Goal: Task Accomplishment & Management: Manage account settings

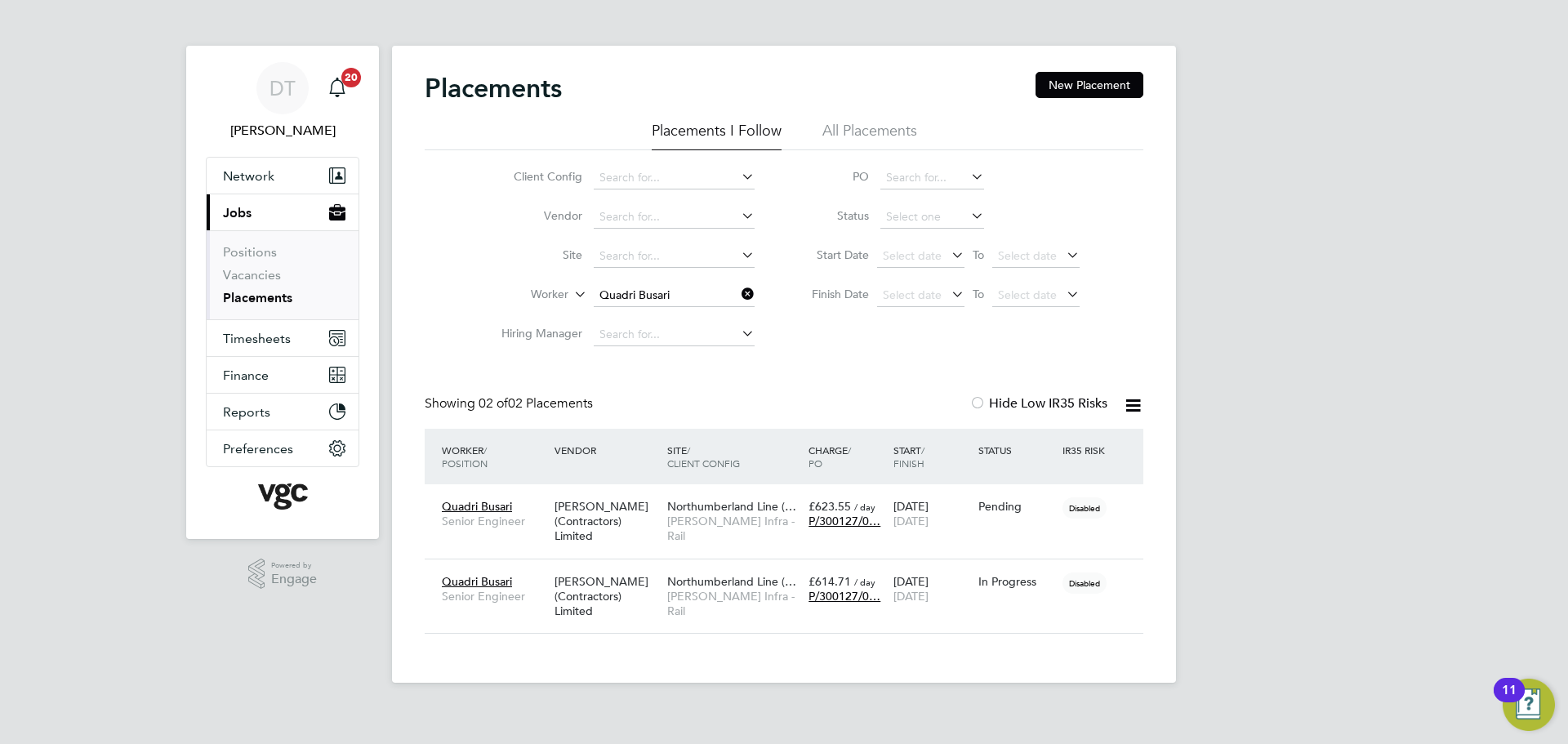
click at [739, 301] on icon at bounding box center [739, 294] width 0 height 23
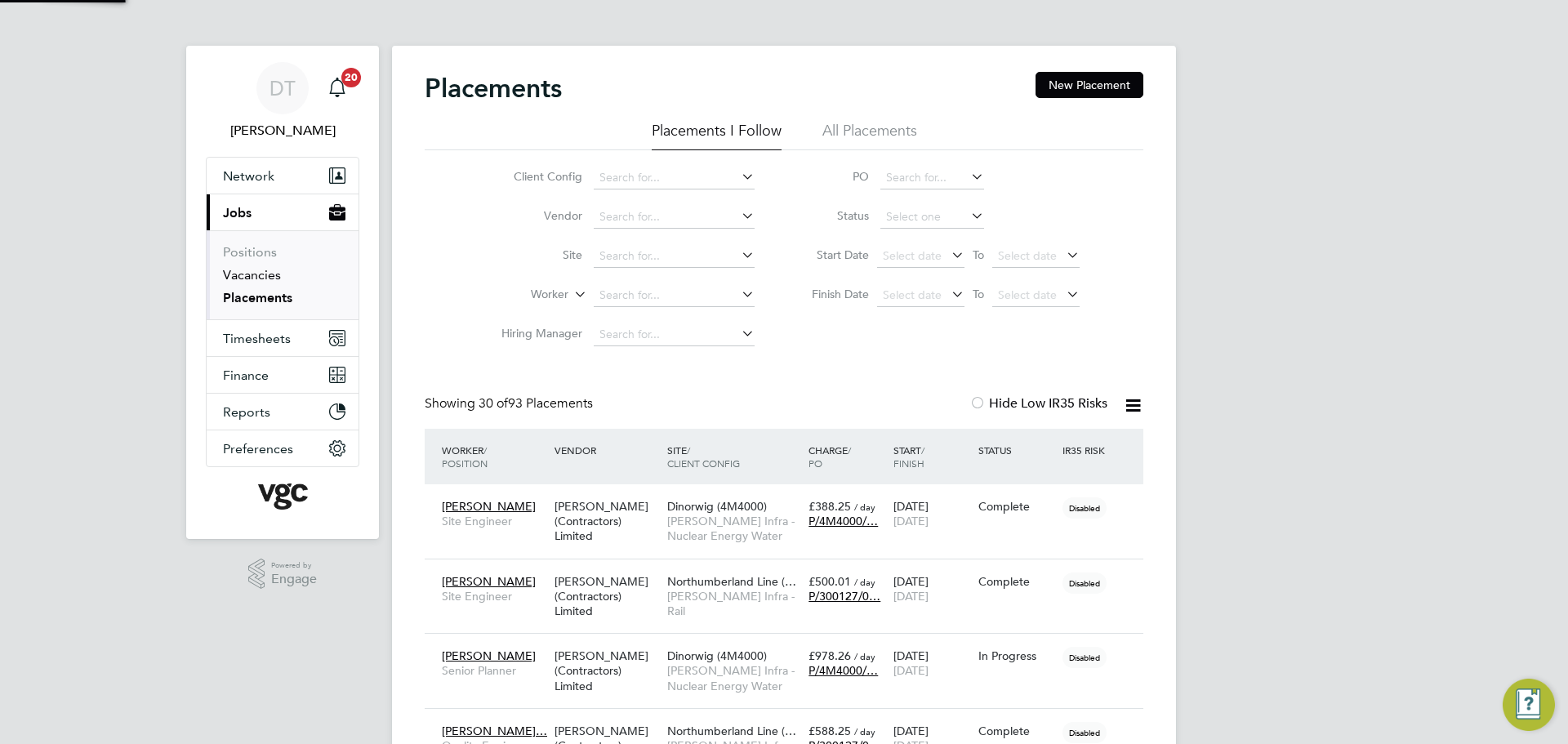
scroll to position [47, 113]
click at [275, 344] on span "Timesheets" at bounding box center [257, 339] width 68 height 16
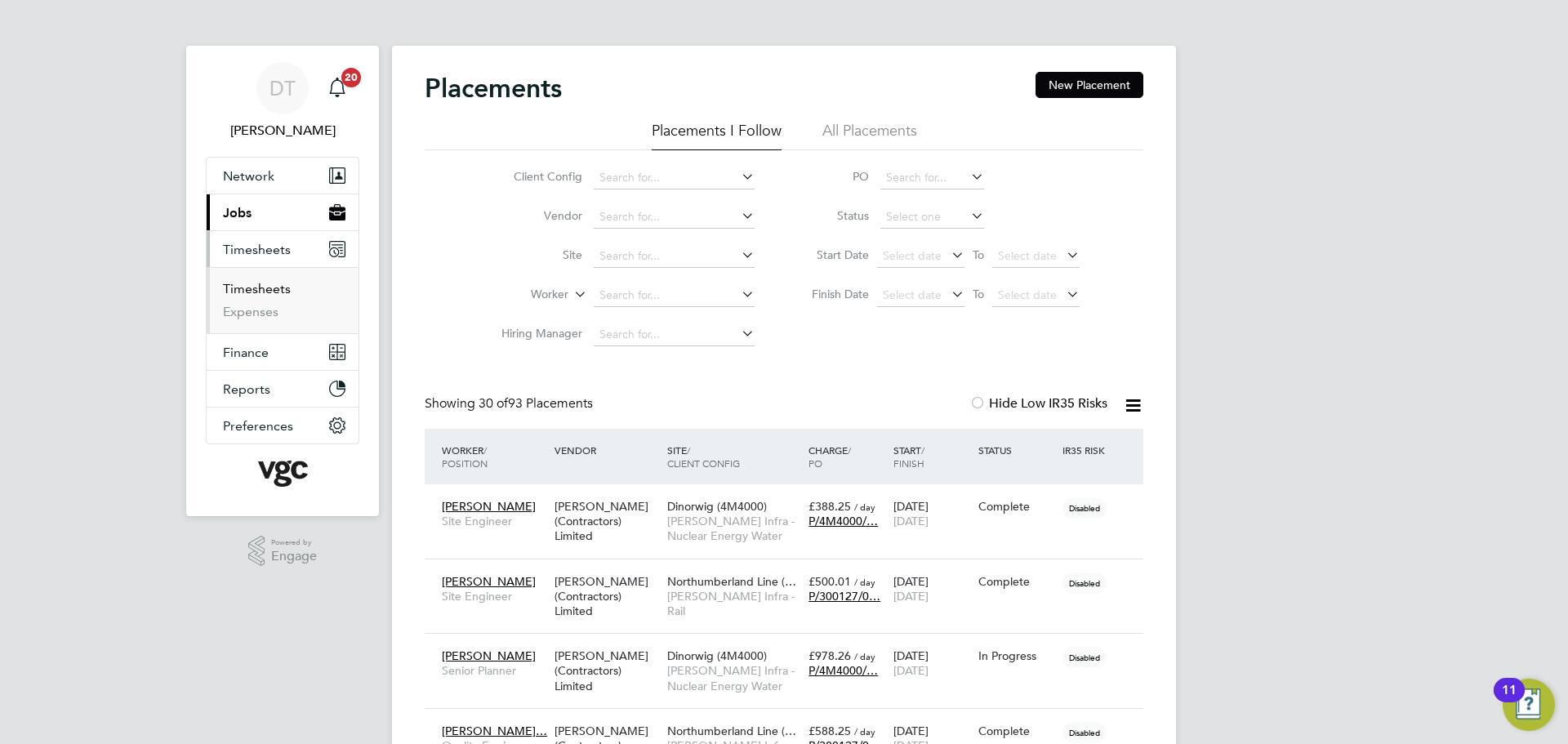
click at [271, 287] on link "Timesheets" at bounding box center [257, 289] width 68 height 16
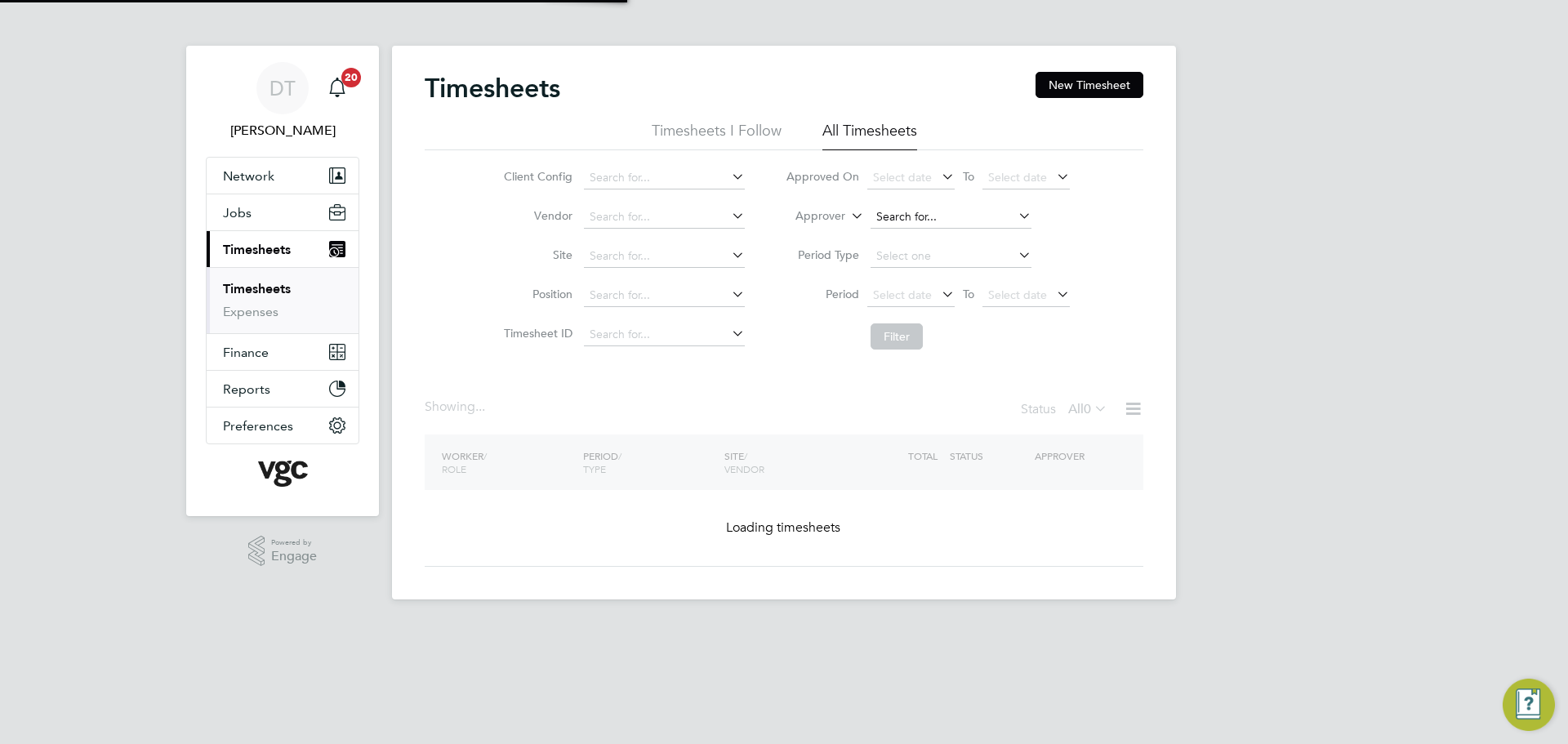
click at [885, 206] on input at bounding box center [951, 217] width 161 height 23
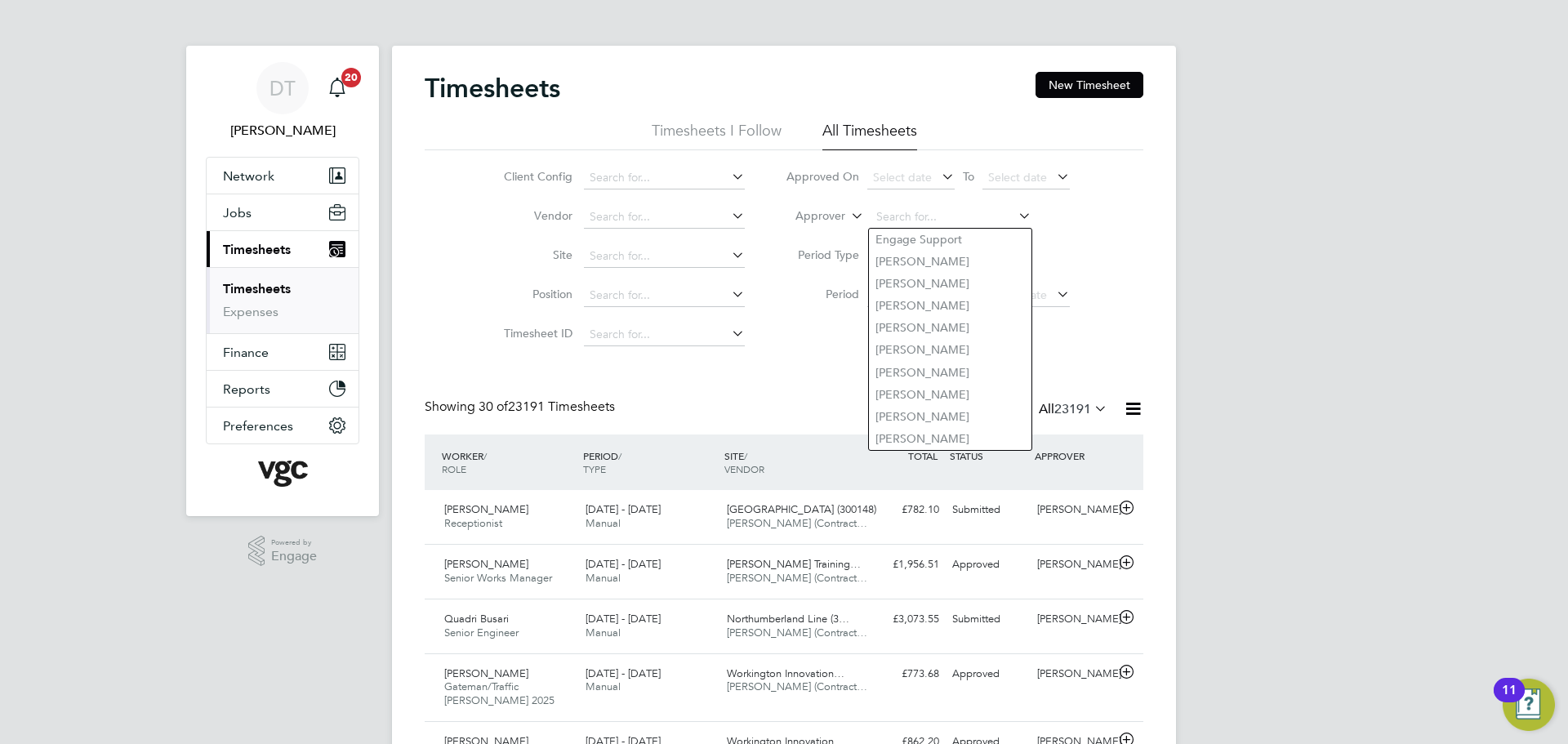
click at [839, 216] on label "Approver" at bounding box center [808, 216] width 73 height 17
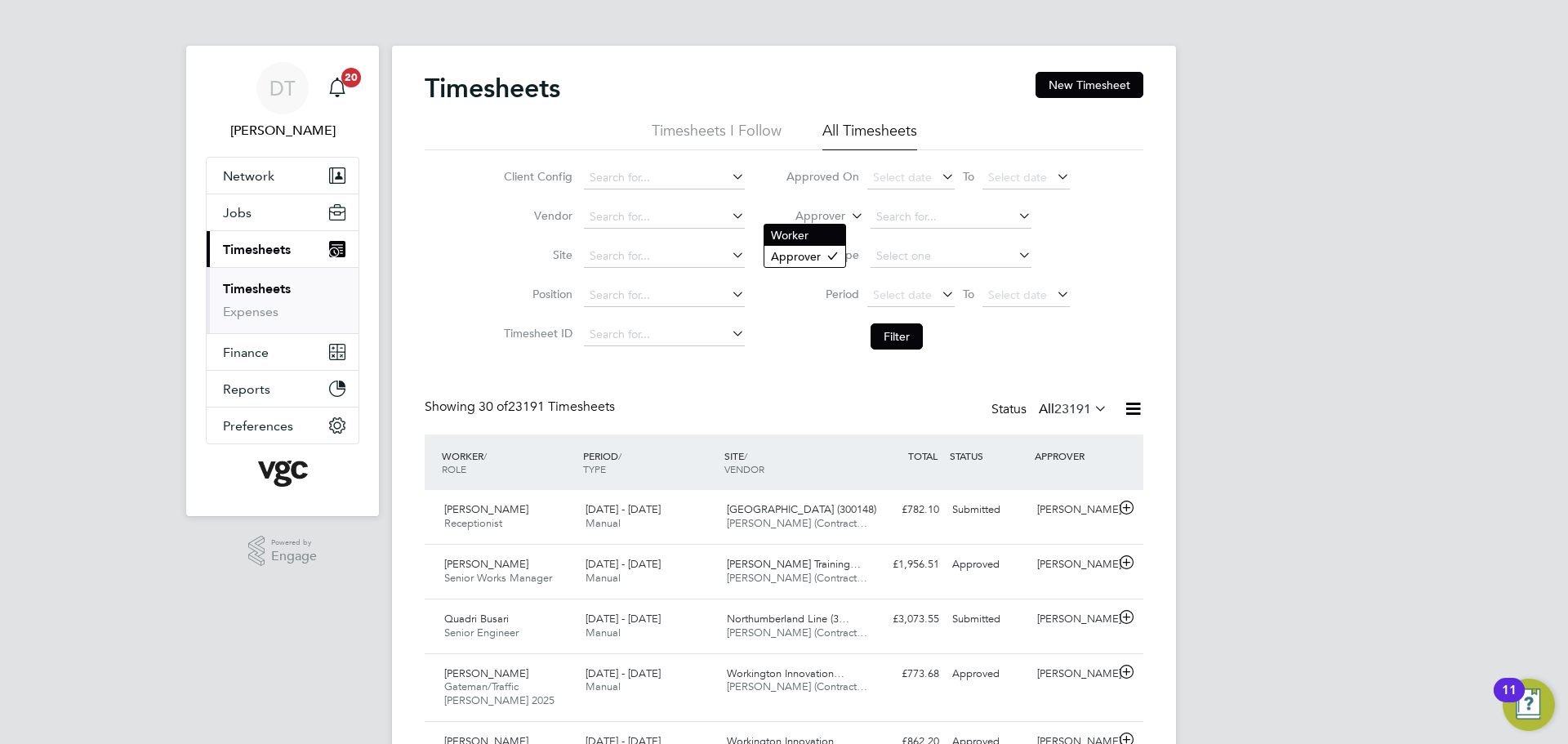
click at [829, 238] on li "Worker" at bounding box center [805, 235] width 81 height 21
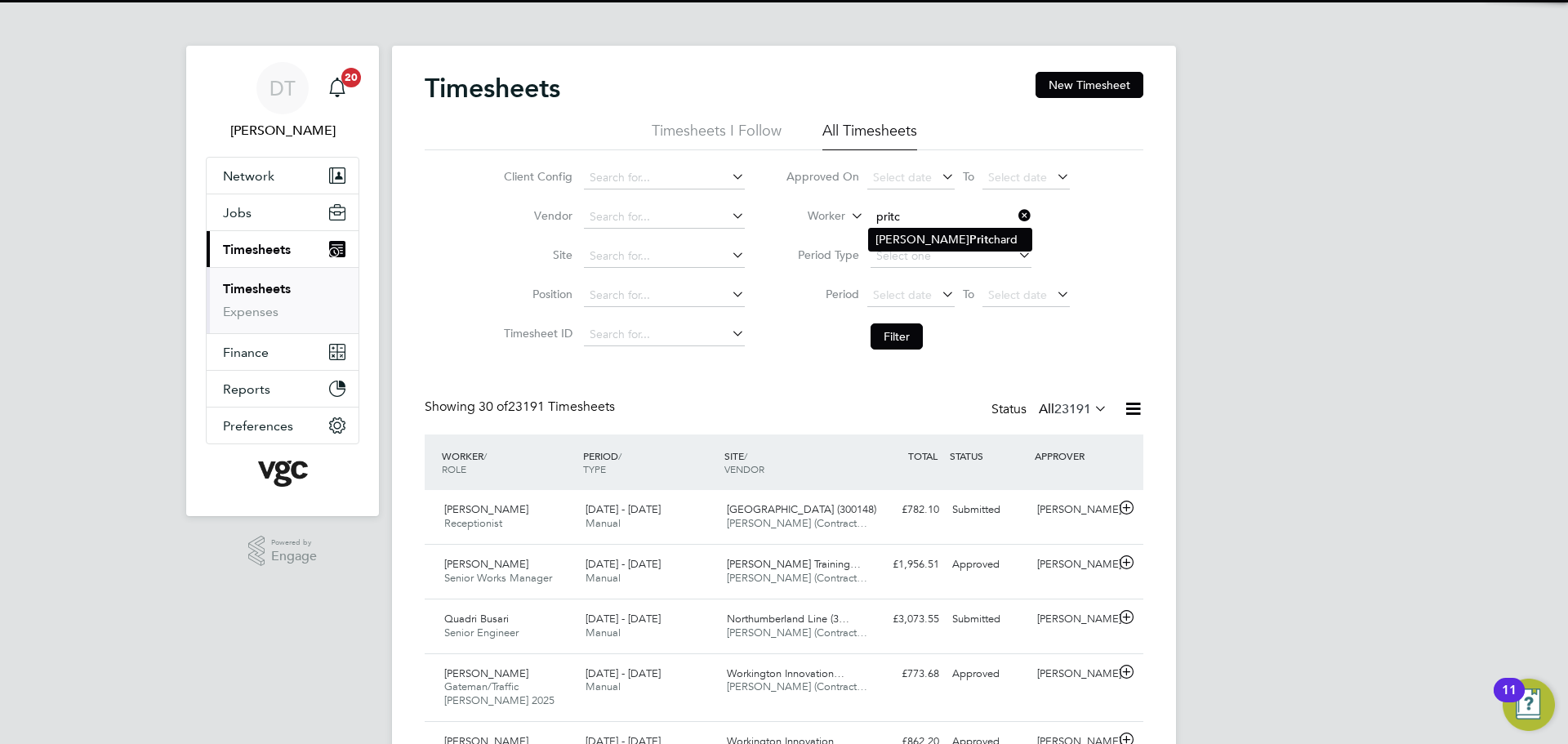
click at [957, 245] on li "Alun Wyn Pritc hard" at bounding box center [950, 240] width 163 height 22
type input "Alun Wyn Pritchard"
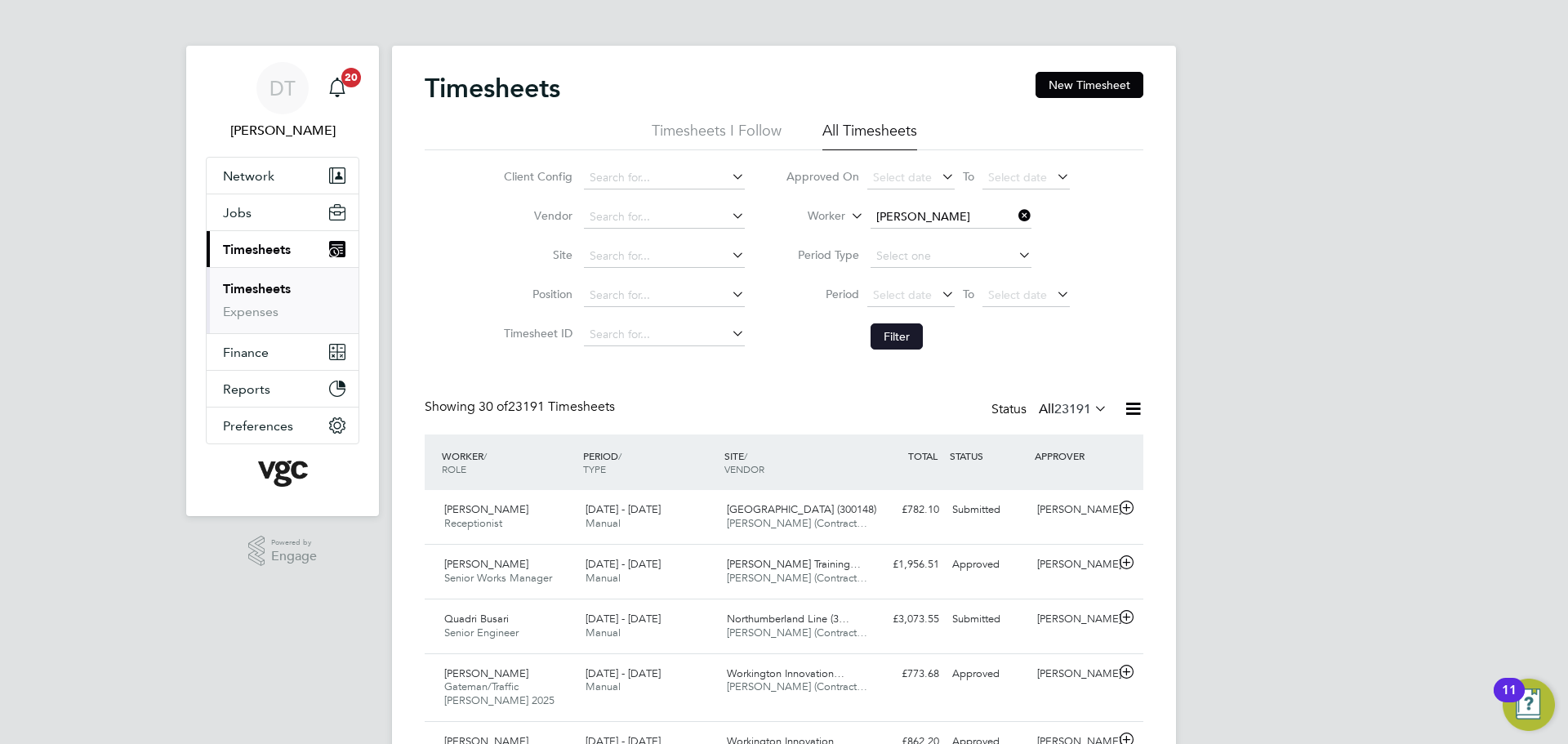
click at [905, 326] on button "Filter" at bounding box center [897, 336] width 52 height 26
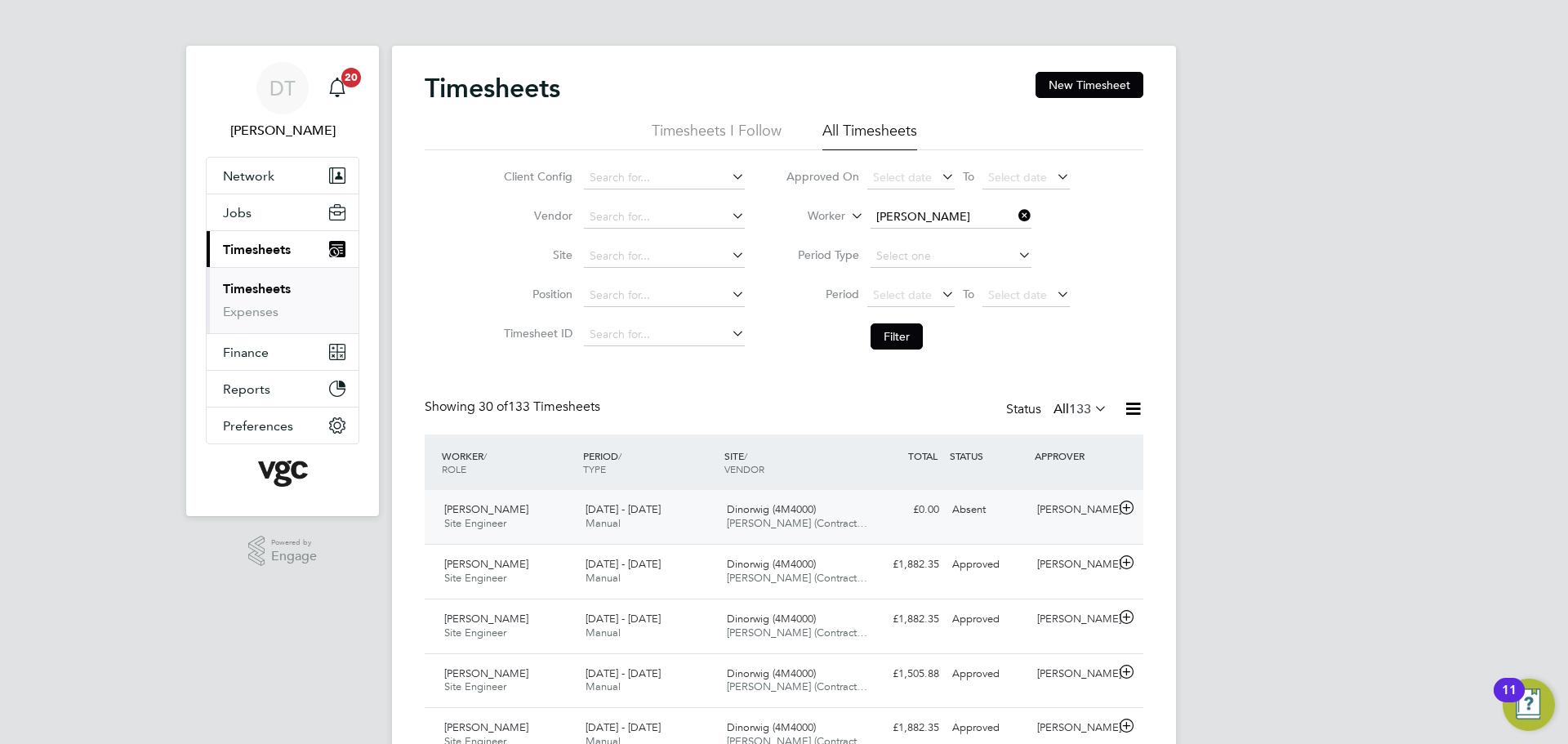
click at [859, 521] on div "Dinorwig (4M4000) V.G.Clements (Contract…" at bounding box center [791, 517] width 141 height 41
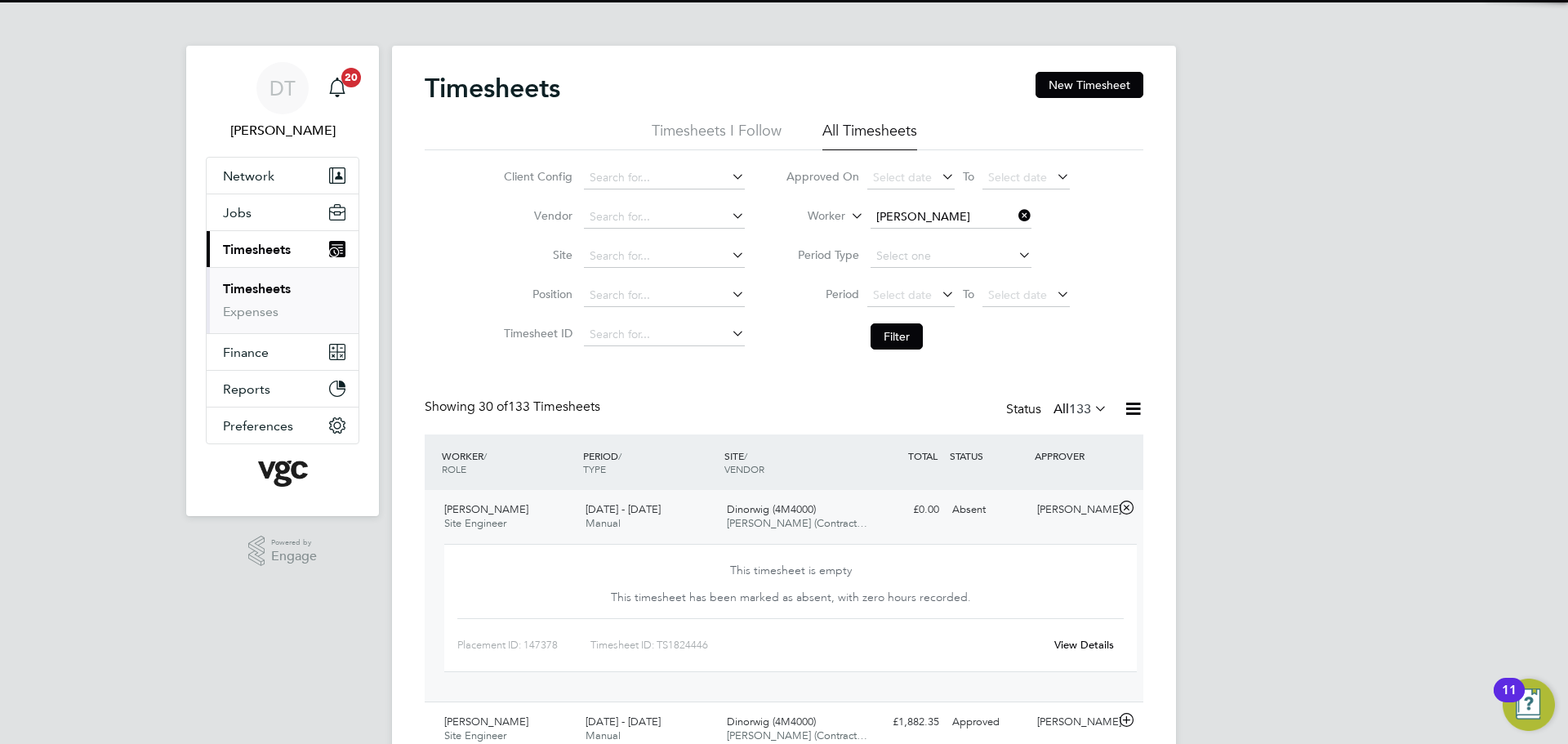
click at [859, 521] on div "Dinorwig (4M4000) V.G.Clements (Contract…" at bounding box center [791, 517] width 141 height 41
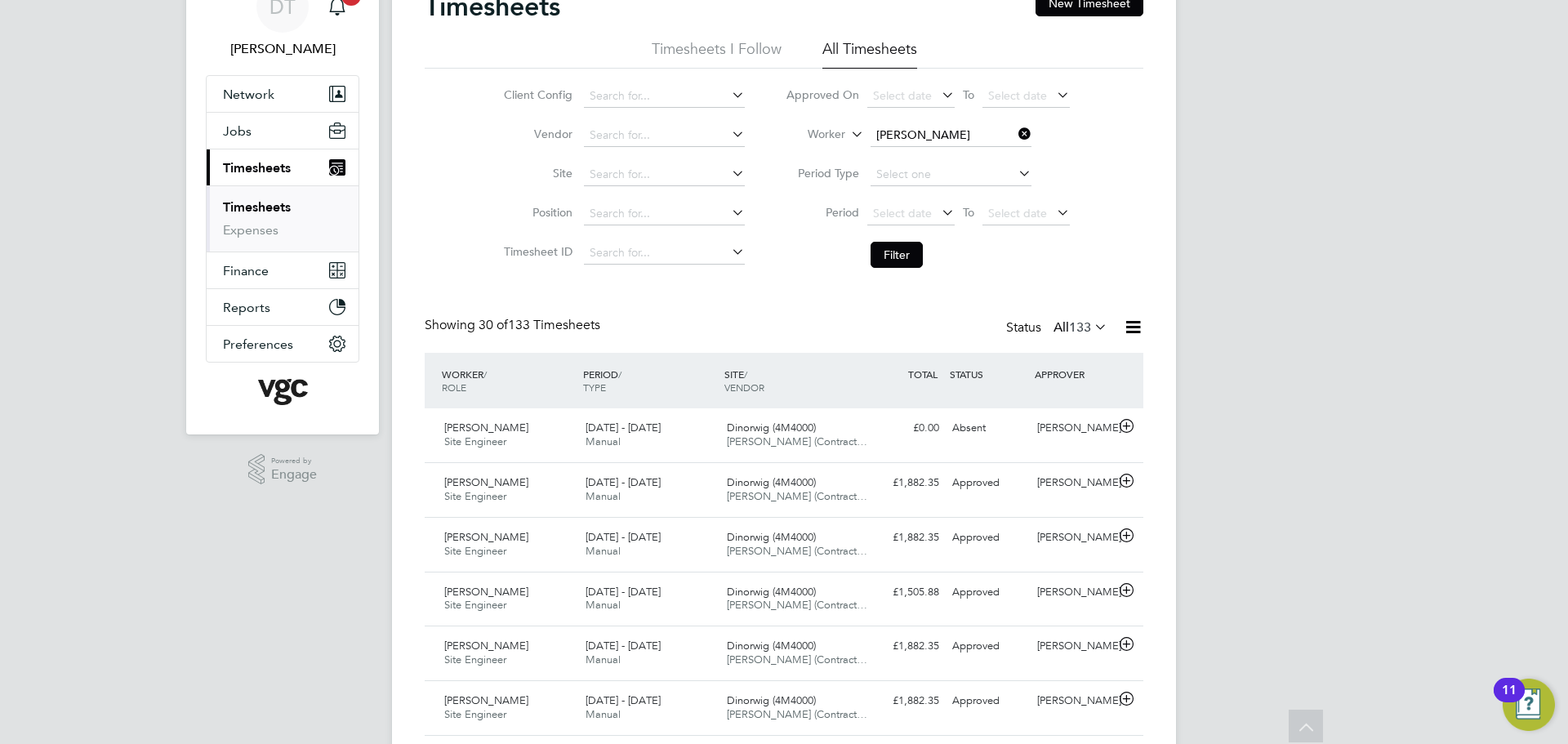
click at [1016, 132] on icon at bounding box center [1016, 134] width 0 height 23
click at [971, 142] on input at bounding box center [951, 136] width 161 height 23
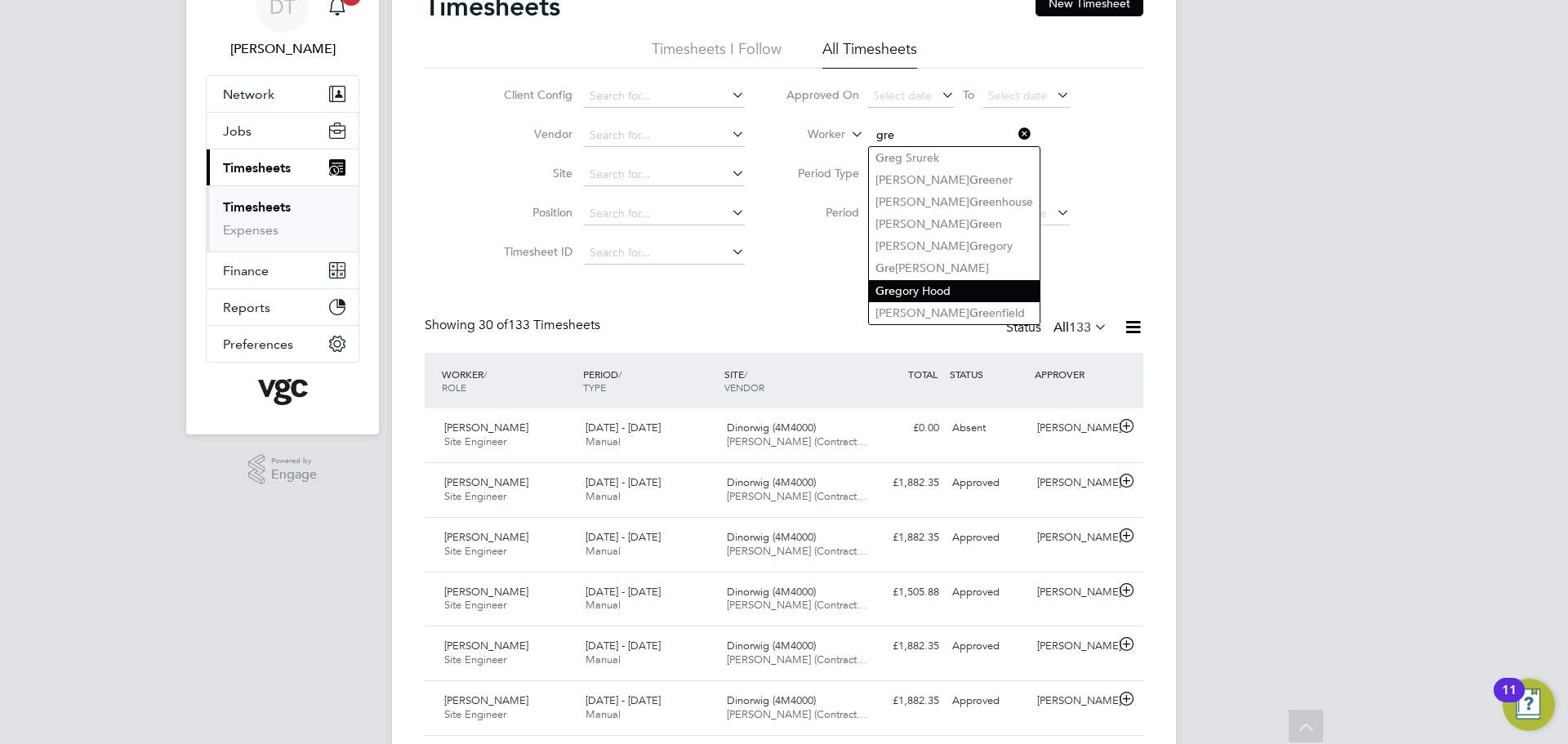
click at [940, 283] on li "Gre gory Hood" at bounding box center [955, 291] width 171 height 22
type input "Gregory Hood"
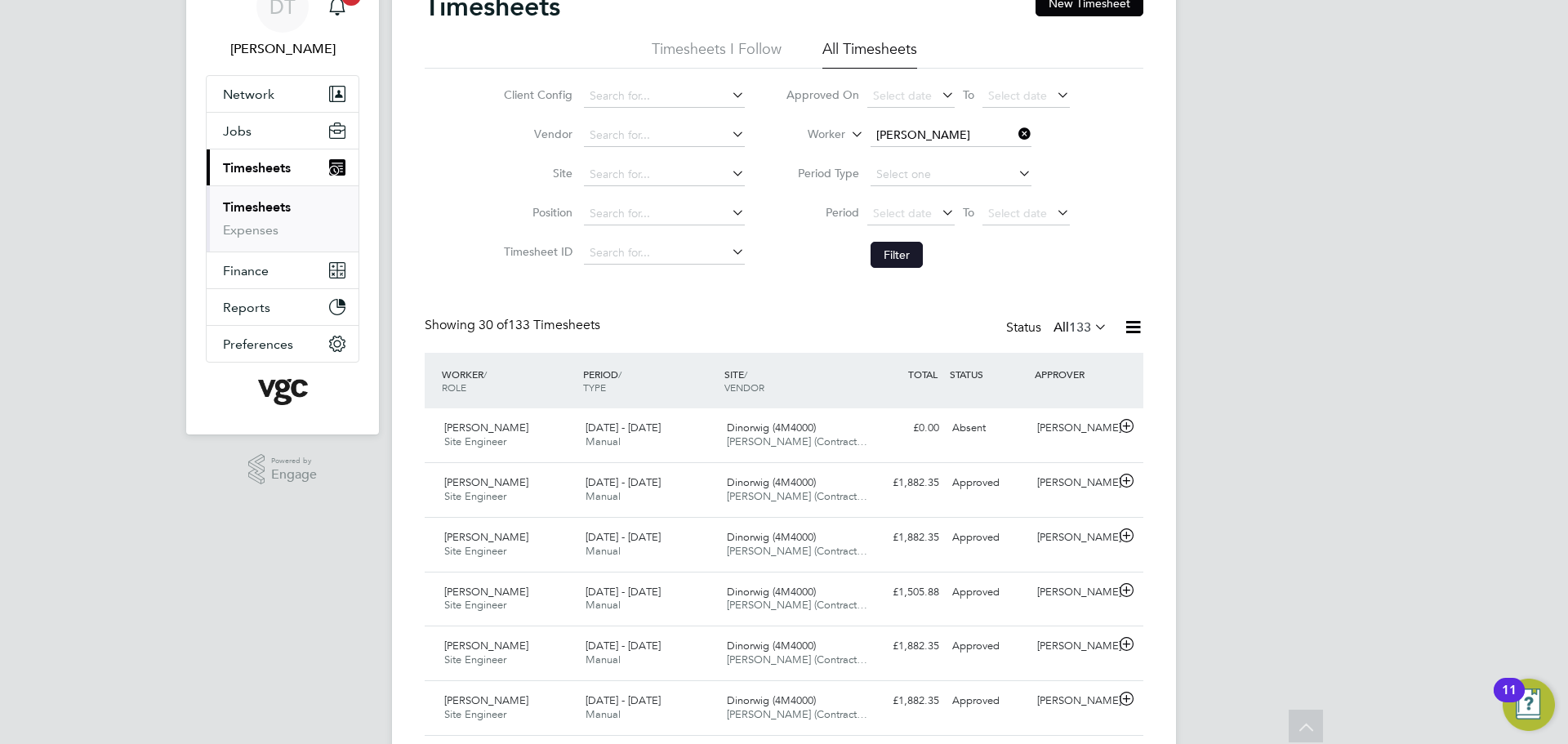
click at [884, 255] on button "Filter" at bounding box center [897, 255] width 52 height 26
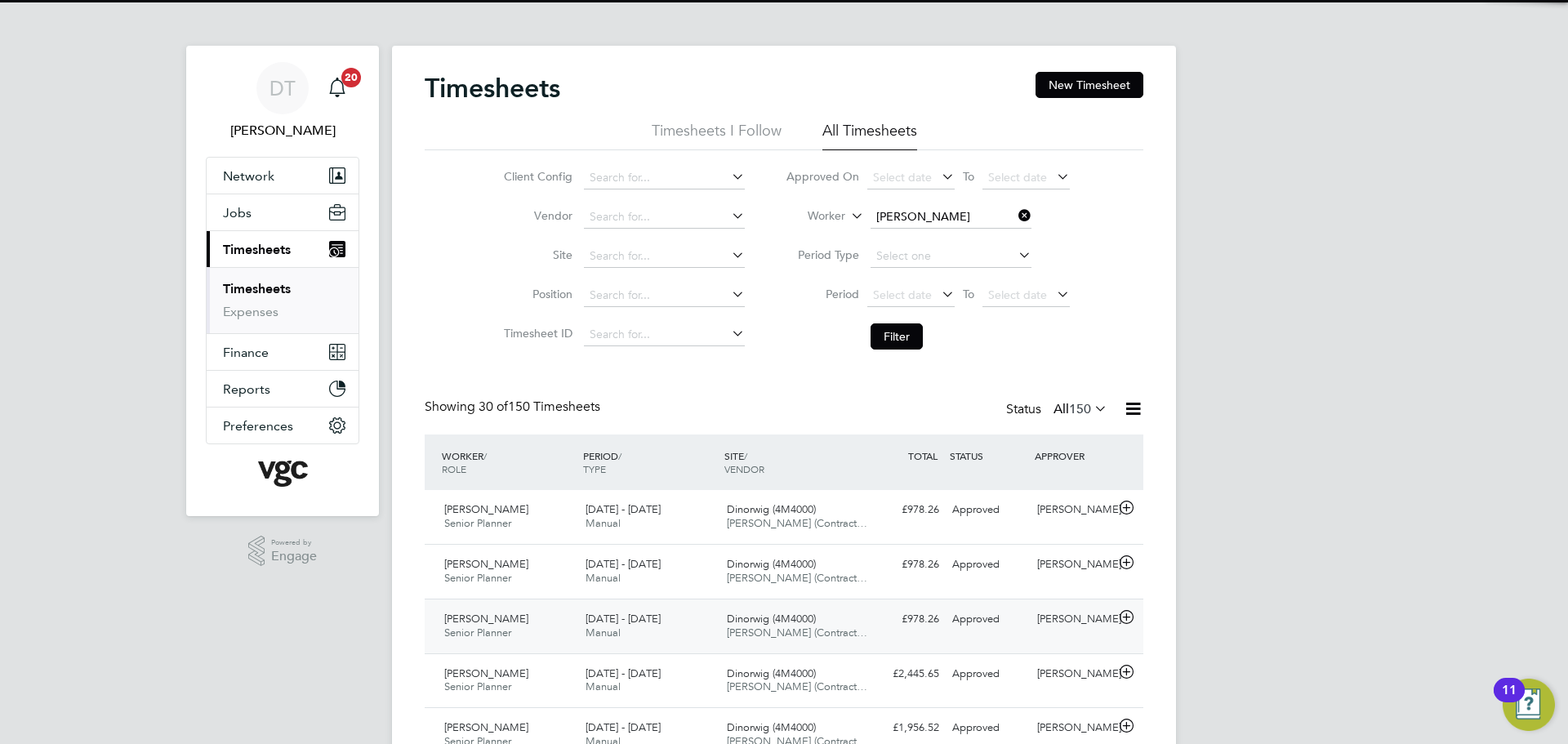
scroll to position [8, 8]
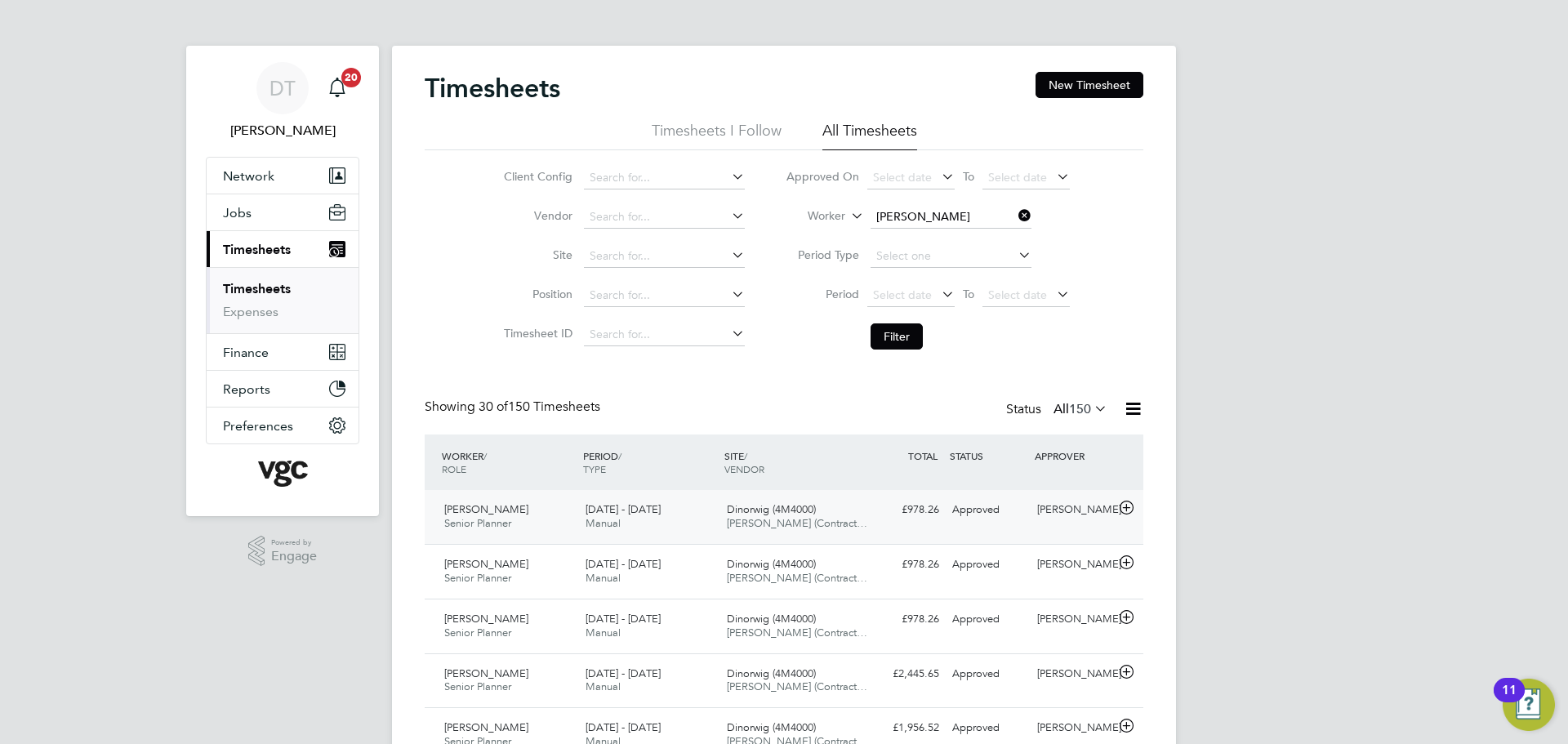
click at [875, 518] on div "£978.26 Approved" at bounding box center [903, 510] width 85 height 27
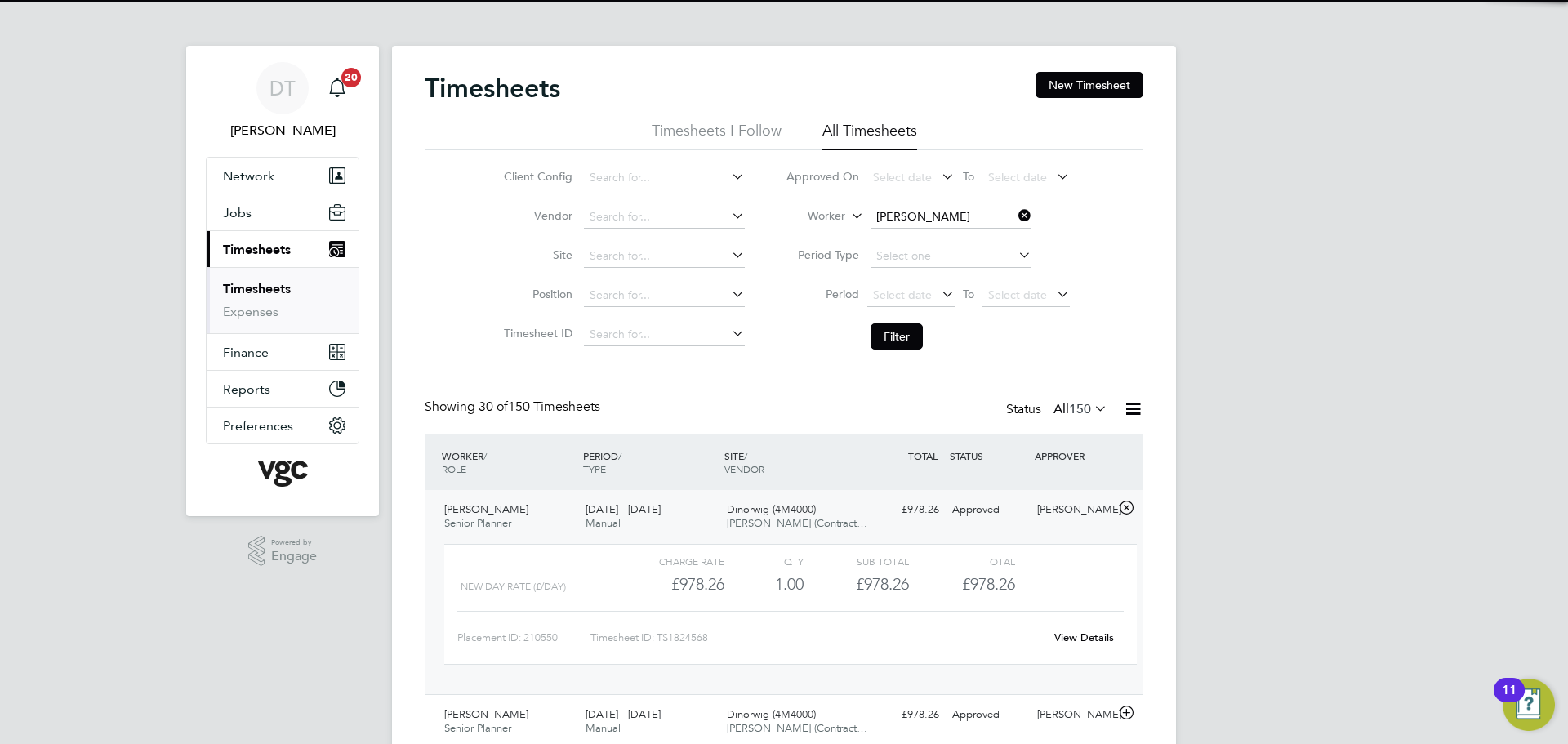
click at [875, 515] on div "£978.26 Approved" at bounding box center [903, 510] width 85 height 27
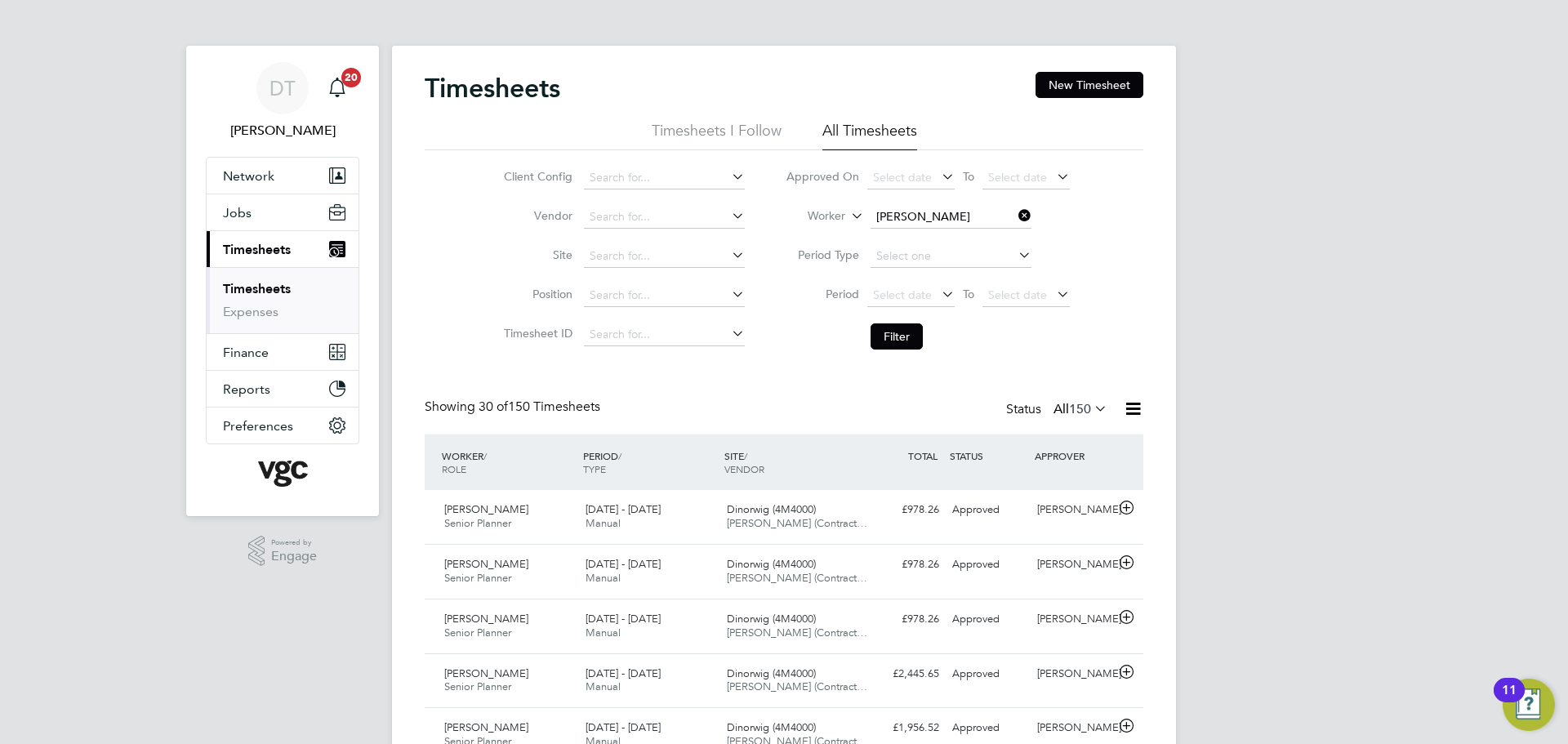
click at [1016, 213] on icon at bounding box center [1016, 215] width 0 height 23
click at [901, 212] on input at bounding box center [951, 217] width 161 height 23
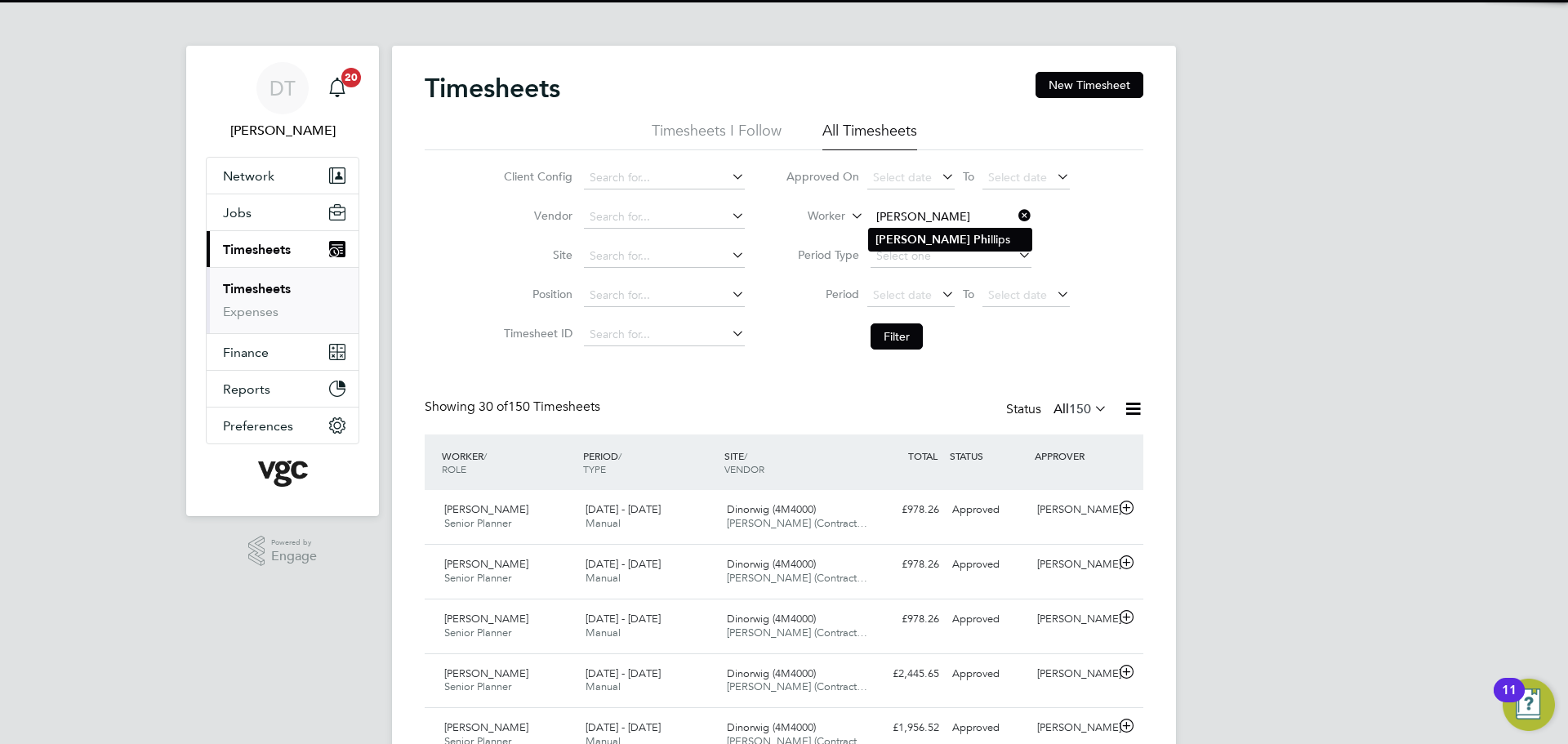
click at [895, 233] on b "Andrew" at bounding box center [923, 240] width 95 height 14
type input "[PERSON_NAME]"
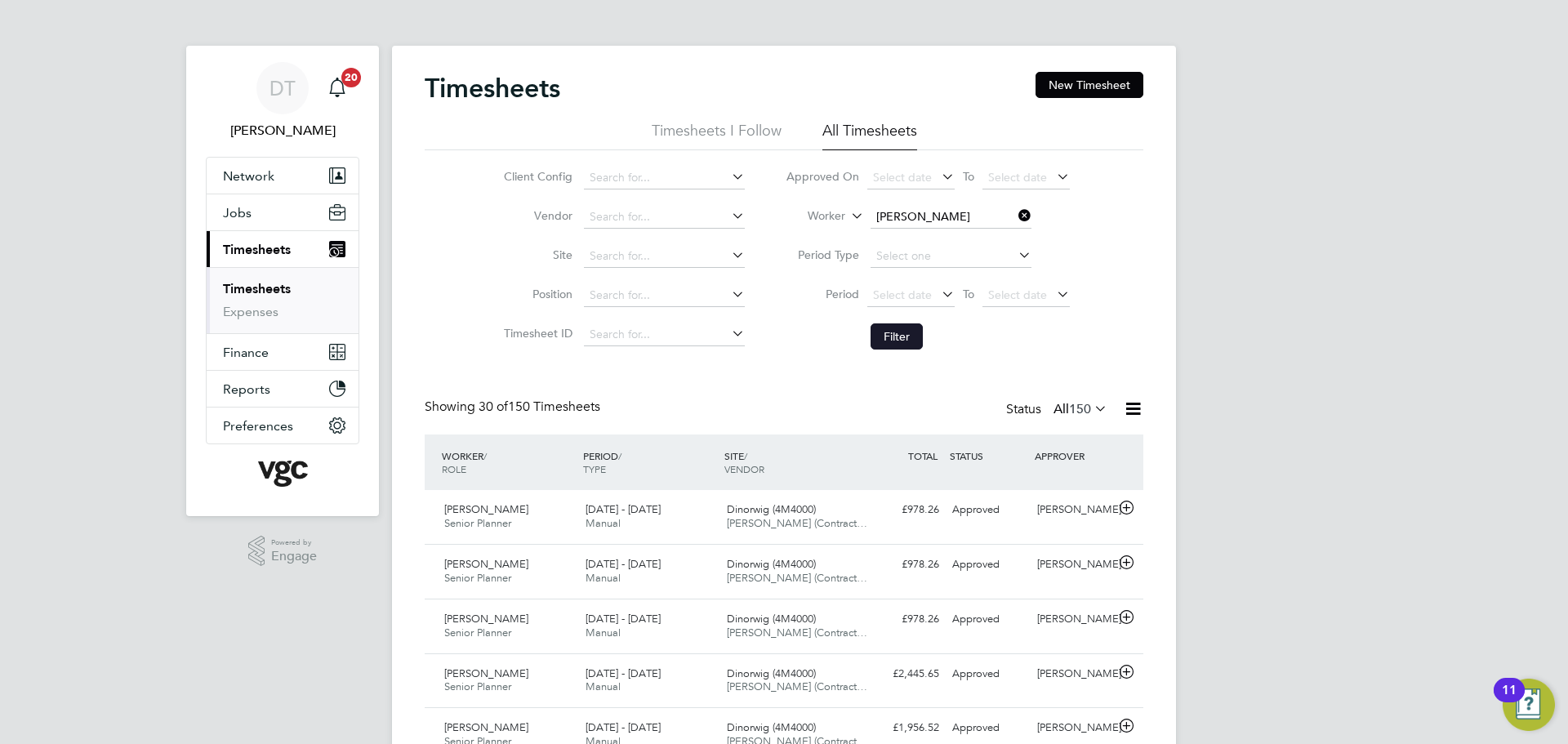
click at [897, 333] on button "Filter" at bounding box center [897, 336] width 52 height 26
click at [865, 508] on div "£882.38 Approved" at bounding box center [903, 510] width 85 height 27
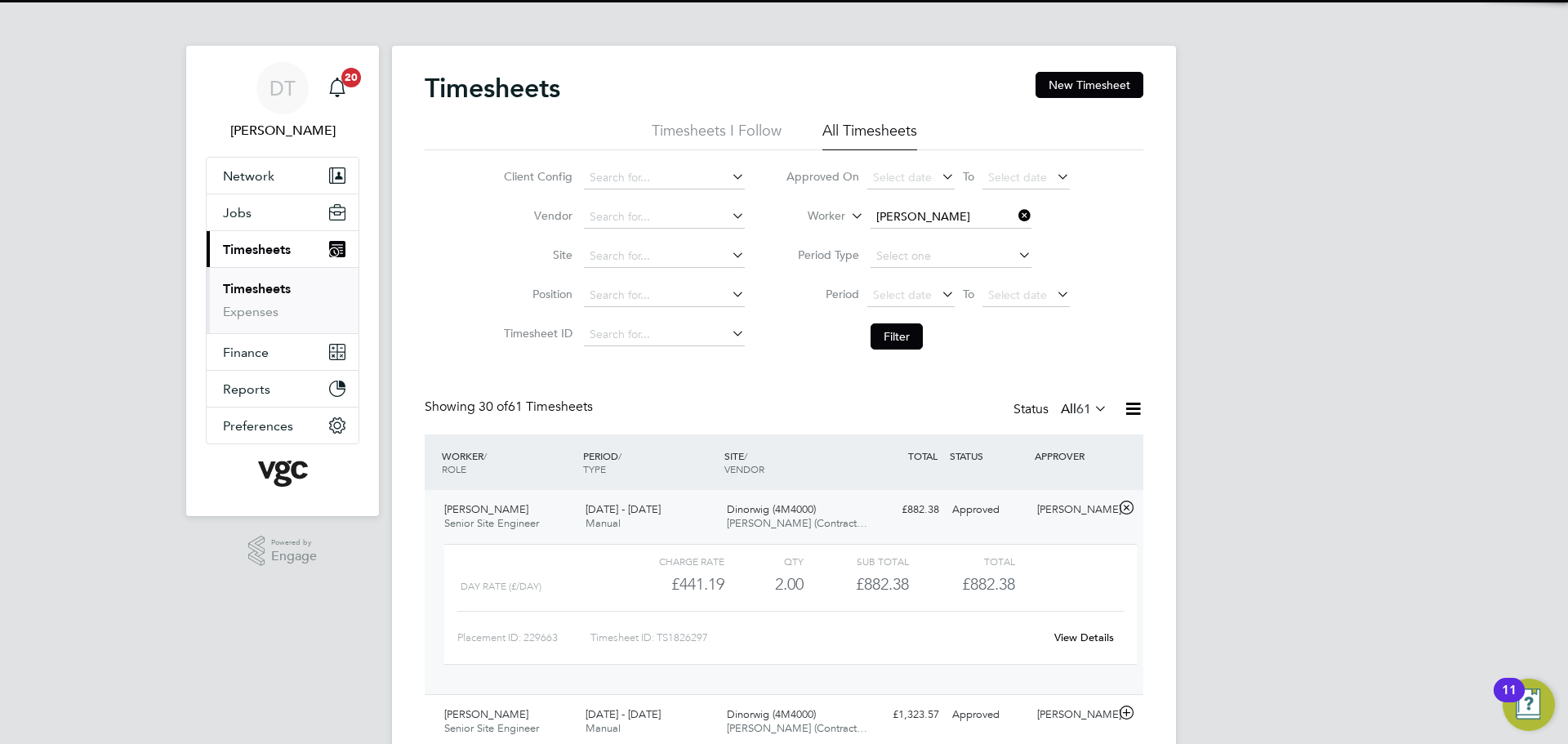
click at [866, 508] on div "£882.38 Approved" at bounding box center [903, 510] width 85 height 27
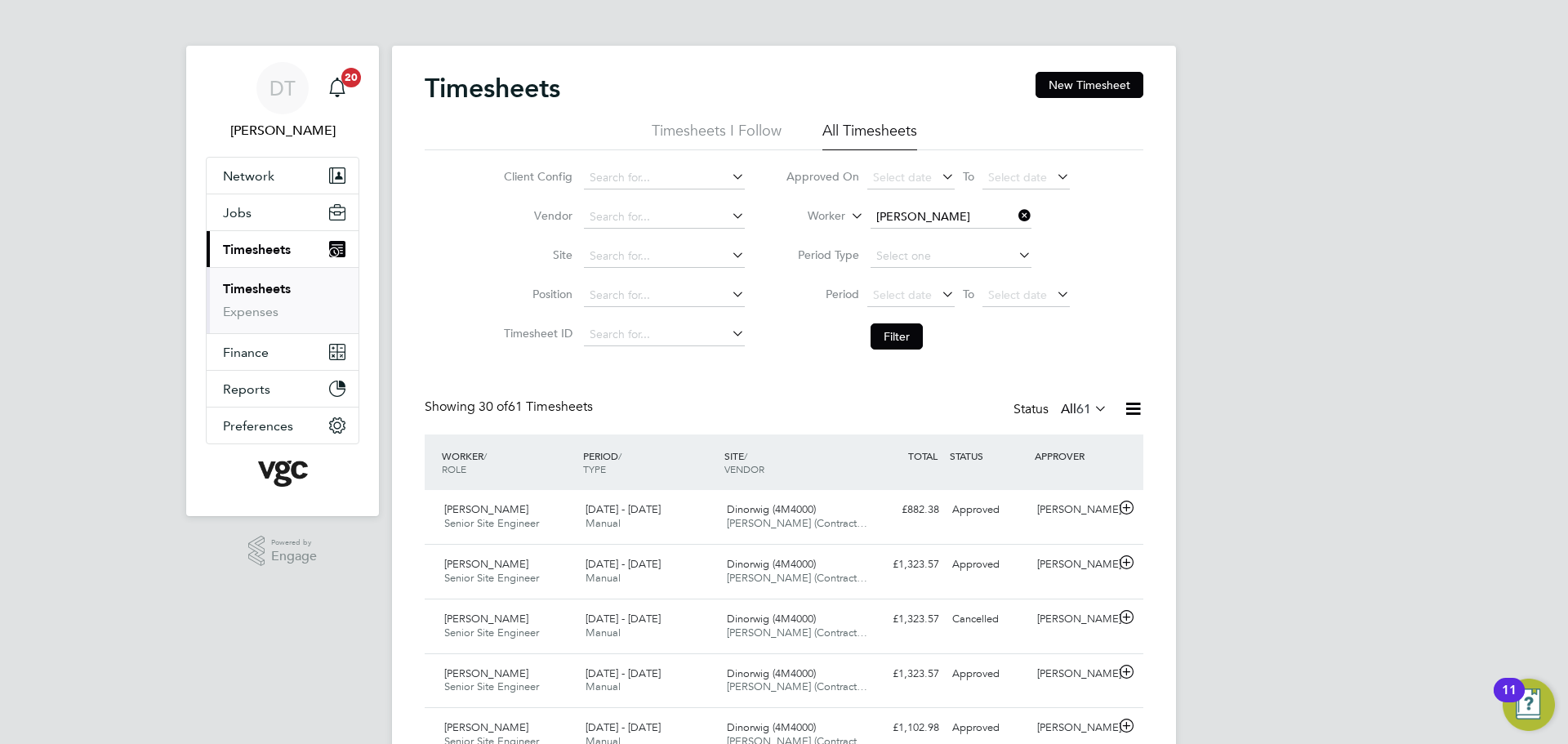
click at [1016, 213] on icon at bounding box center [1016, 215] width 0 height 23
click at [1007, 213] on input at bounding box center [951, 217] width 161 height 23
click at [939, 254] on li "Krish na Nkono" at bounding box center [990, 261] width 241 height 22
type input "Krishna Nkono"
click at [892, 333] on button "Filter" at bounding box center [897, 336] width 52 height 26
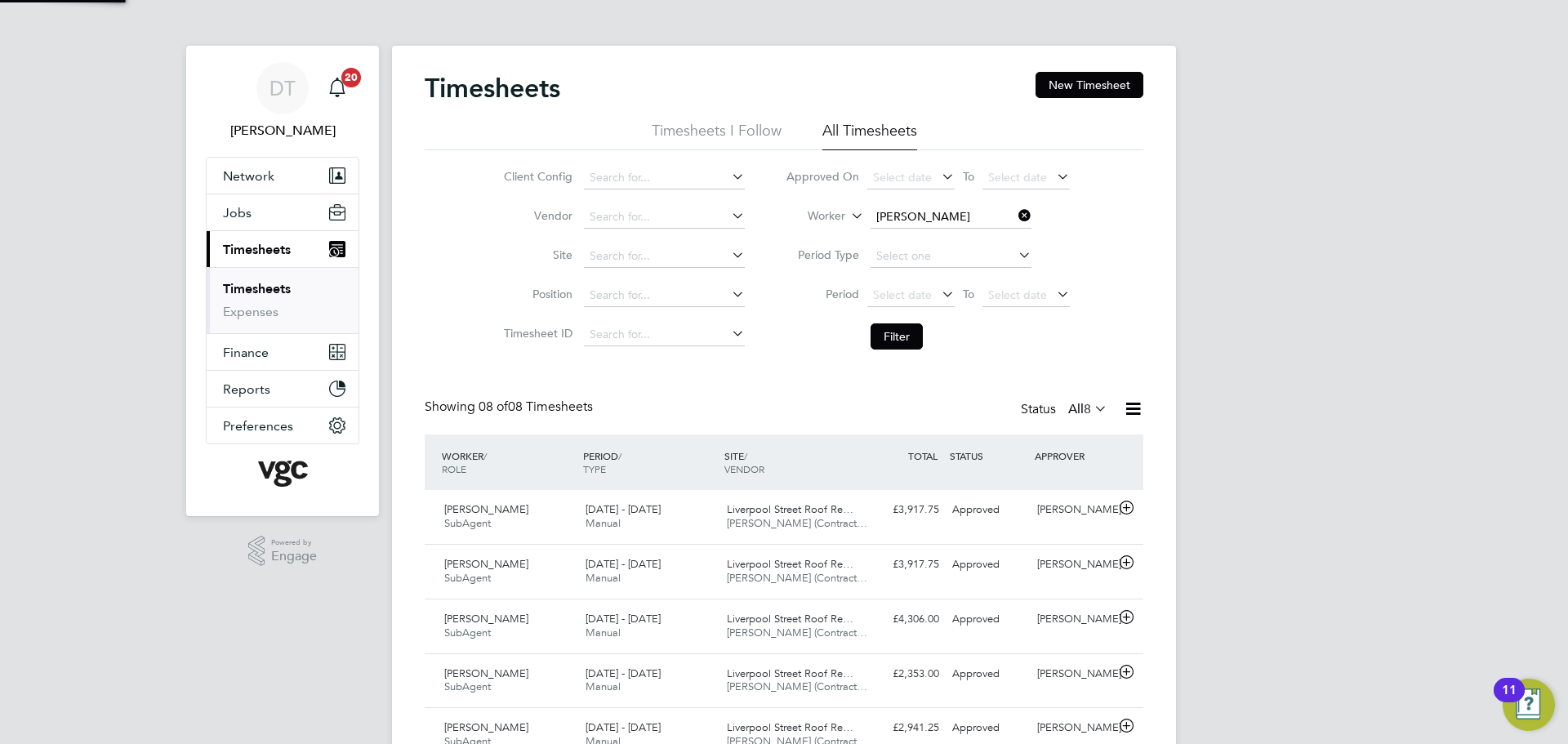
scroll to position [42, 142]
click at [873, 515] on div "£3,917.75 Approved" at bounding box center [903, 510] width 85 height 27
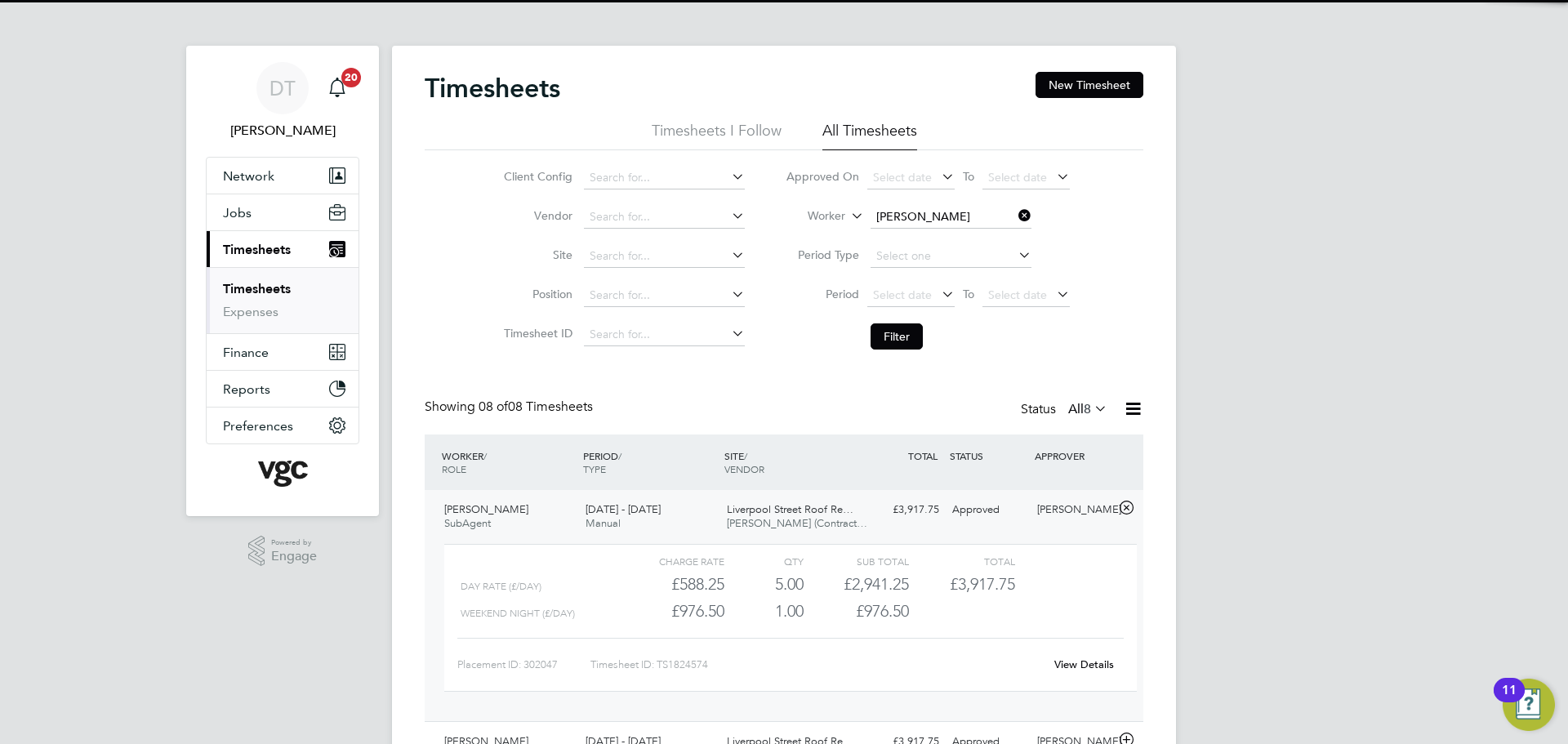
click at [873, 515] on div "£3,917.75 Approved" at bounding box center [903, 510] width 85 height 27
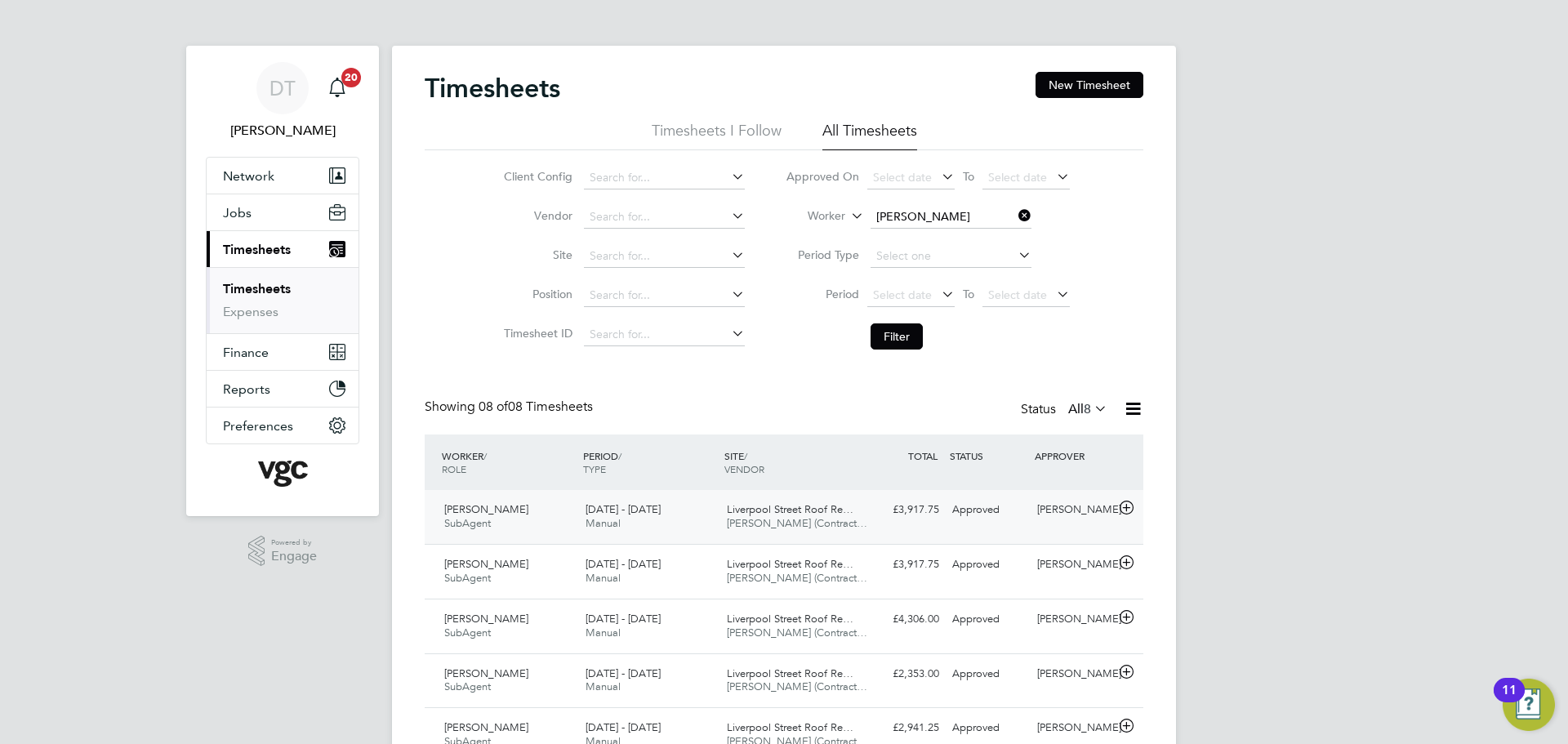
click at [862, 528] on div "Krishna Nkono SubAgent 13 - 19 Sep 2025 13 - 19 Sep 2025 Manual Liverpool Stree…" at bounding box center [784, 517] width 719 height 54
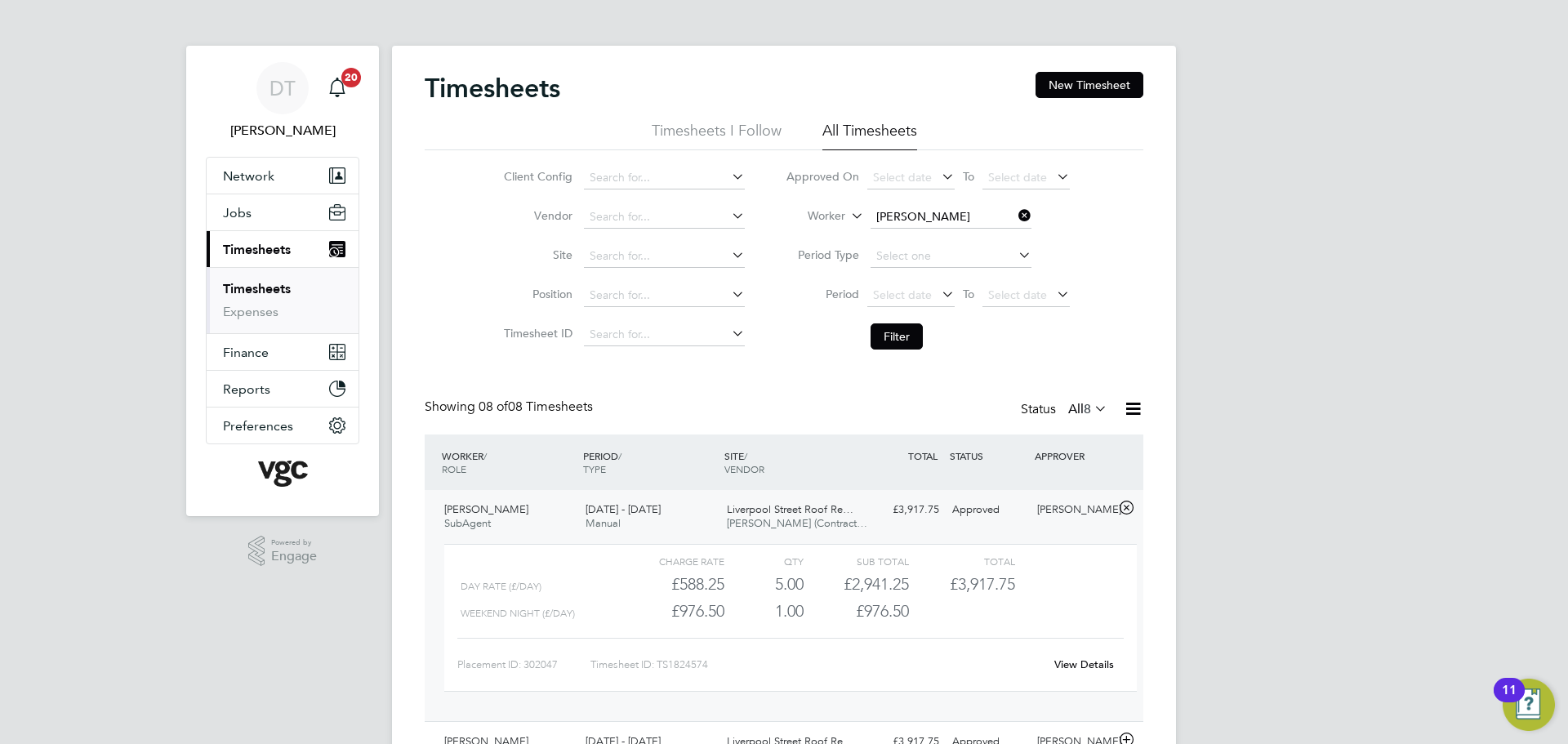
click at [1077, 661] on link "View Details" at bounding box center [1085, 665] width 59 height 14
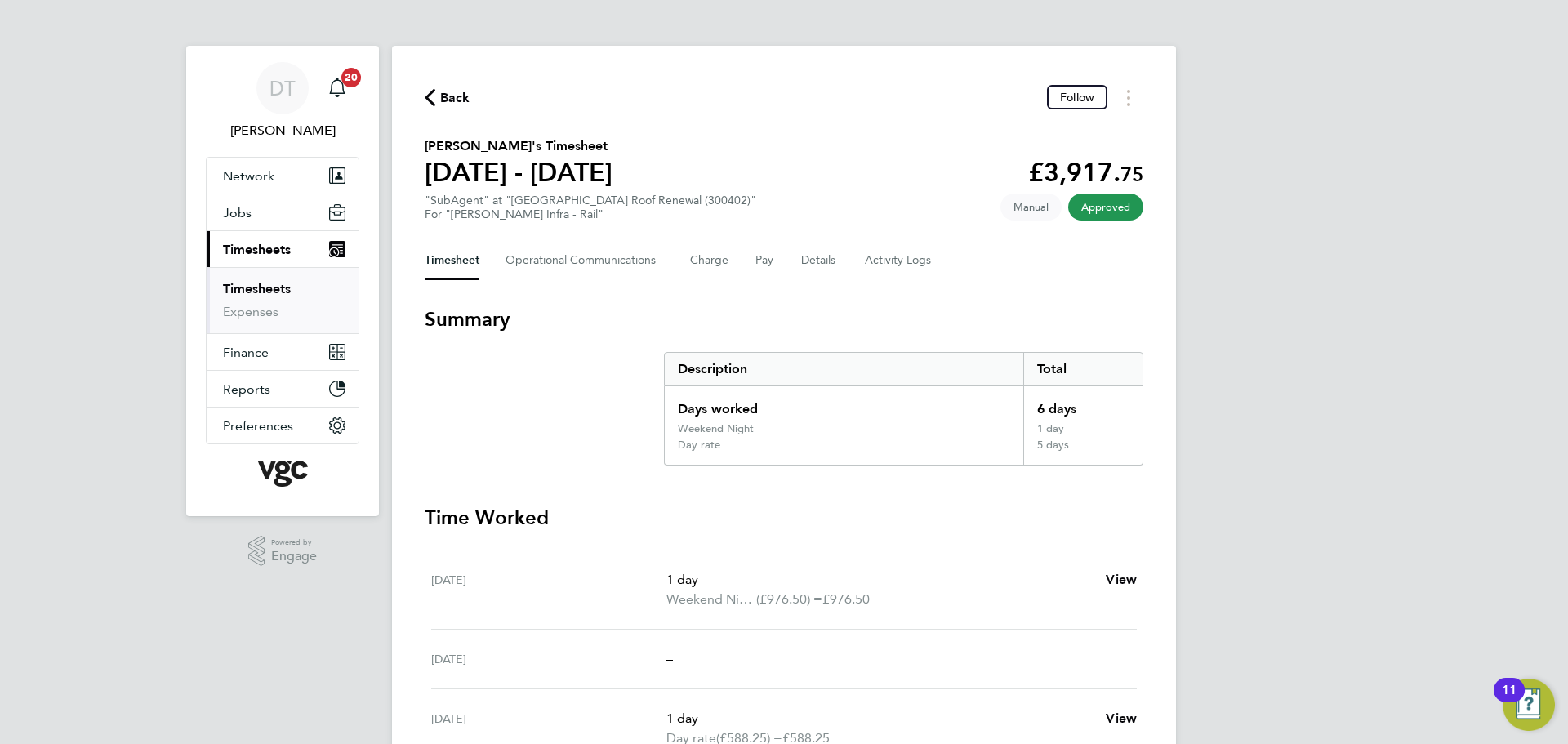
click at [267, 243] on span "Timesheets" at bounding box center [257, 250] width 68 height 16
click at [240, 284] on link "Timesheets" at bounding box center [257, 289] width 68 height 16
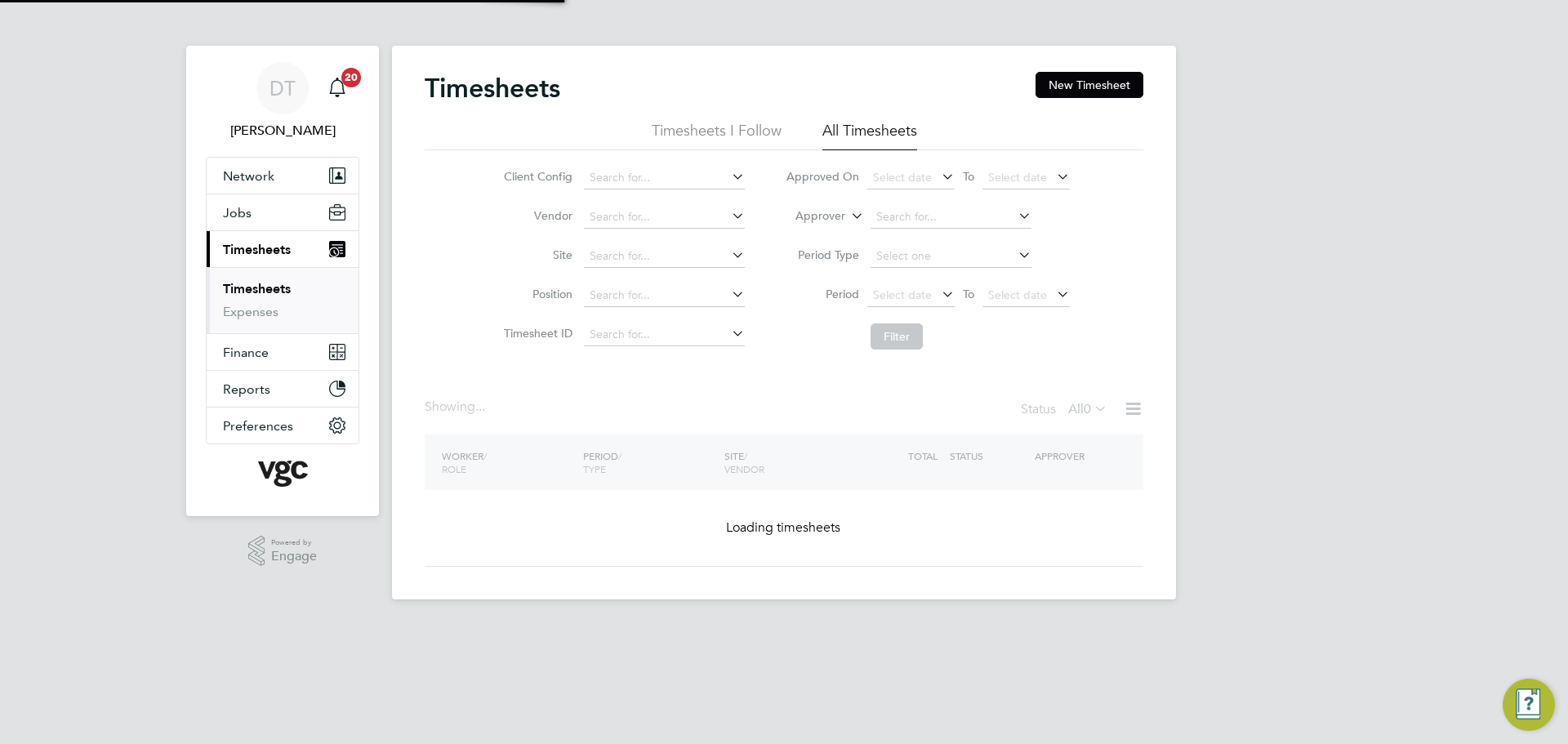
click at [912, 218] on input at bounding box center [951, 217] width 161 height 23
click at [803, 220] on label "Approver" at bounding box center [808, 216] width 73 height 17
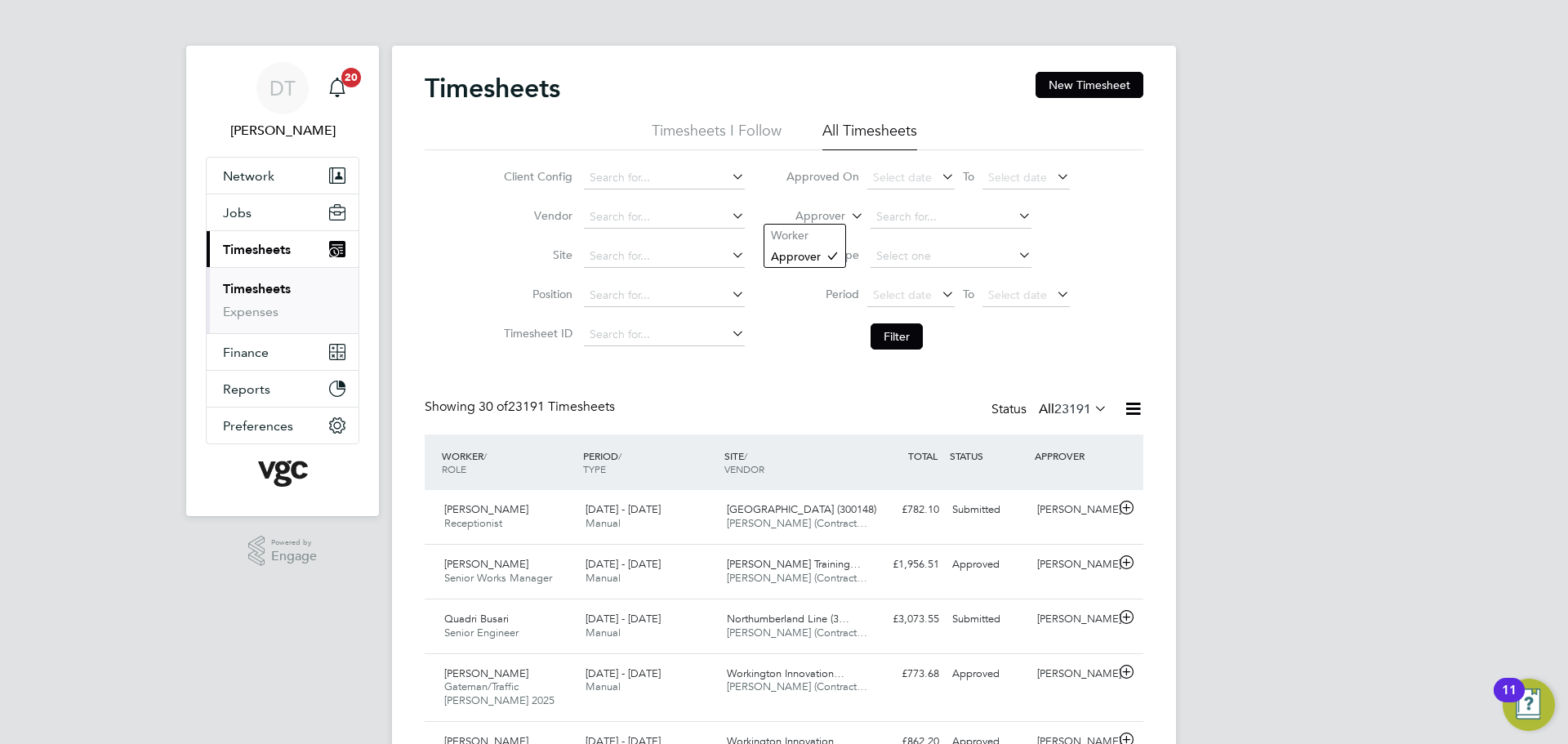
click at [842, 213] on label "Approver" at bounding box center [808, 216] width 73 height 17
click at [807, 222] on label "Approver" at bounding box center [808, 216] width 73 height 17
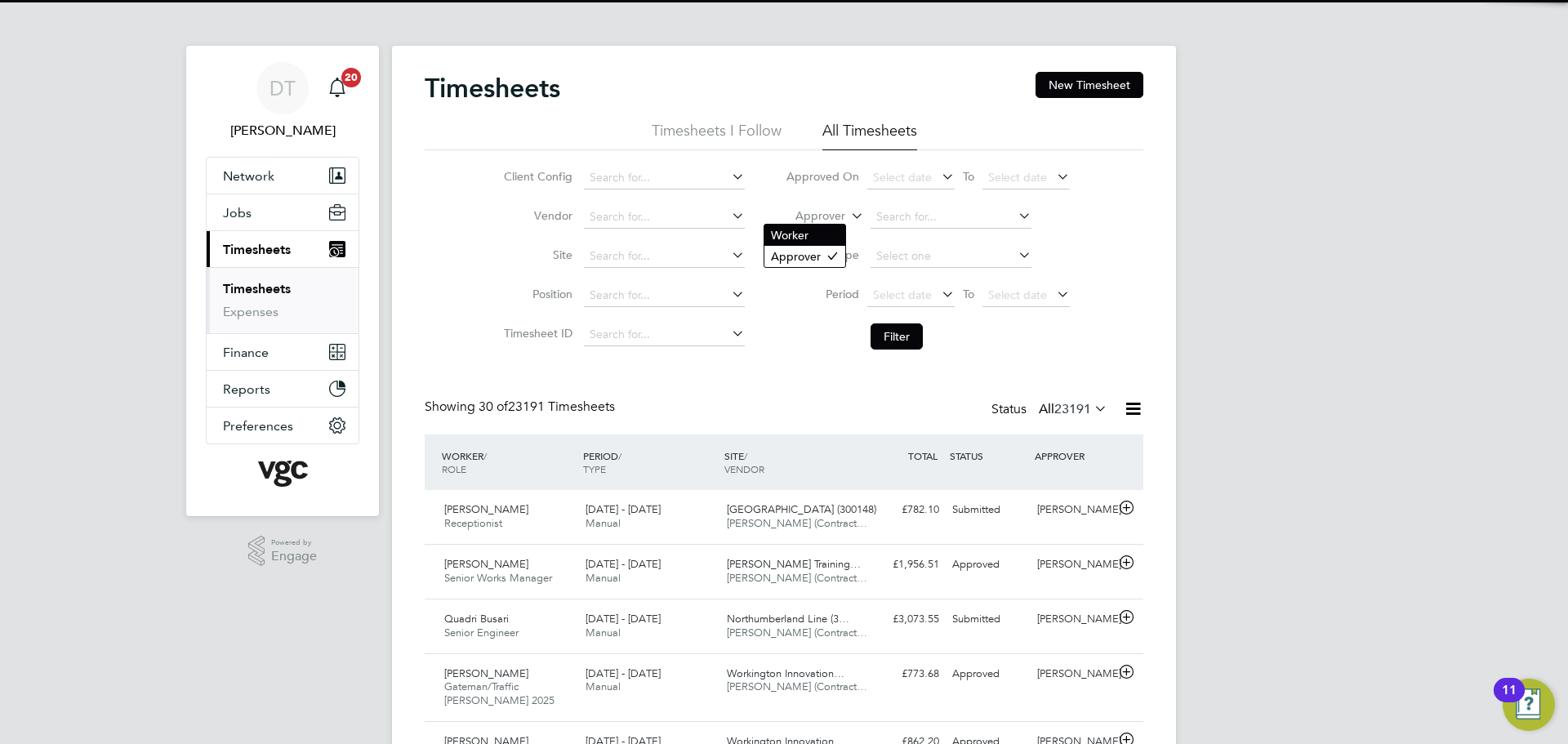
click at [808, 230] on li "Worker" at bounding box center [805, 235] width 81 height 21
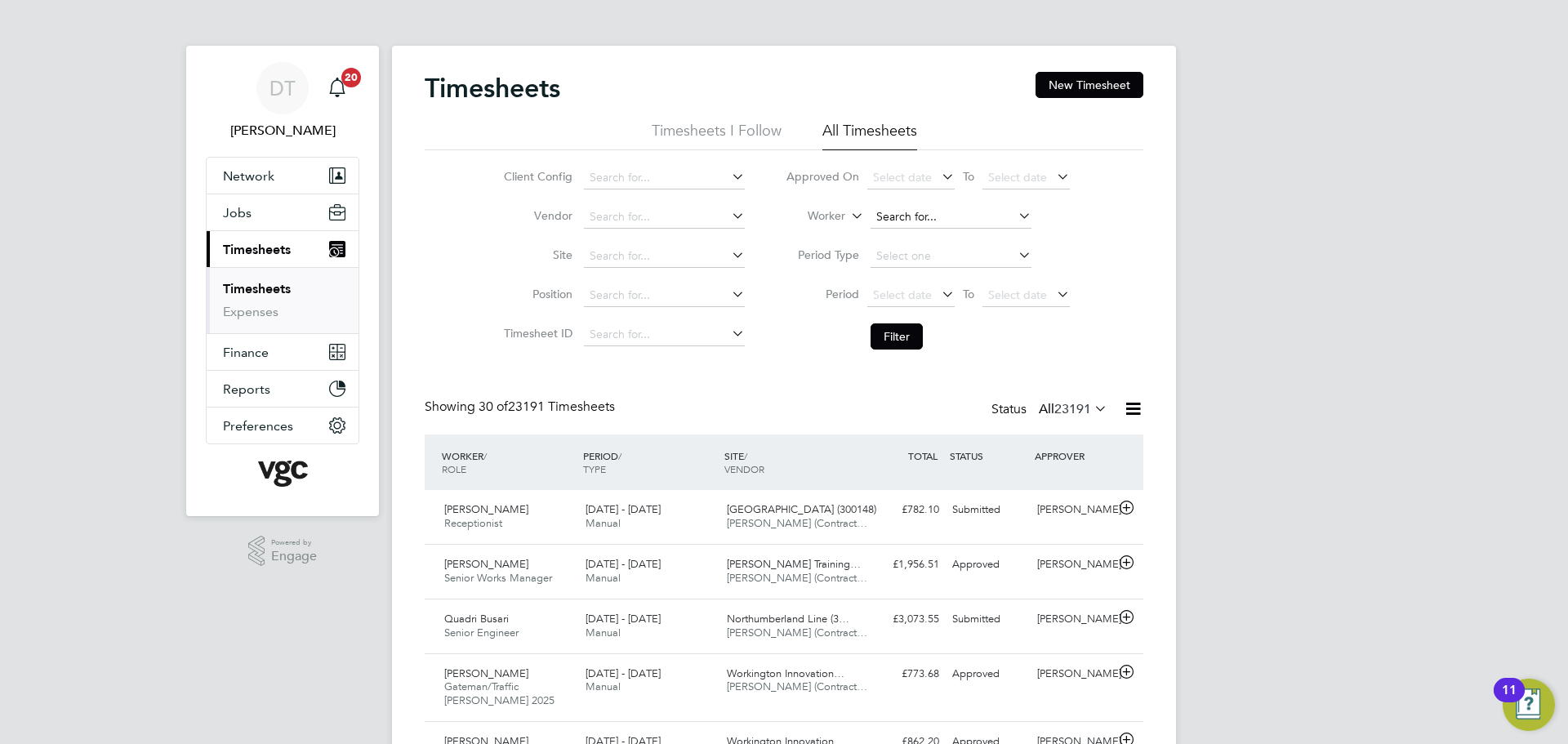
click at [899, 222] on input at bounding box center [951, 217] width 161 height 23
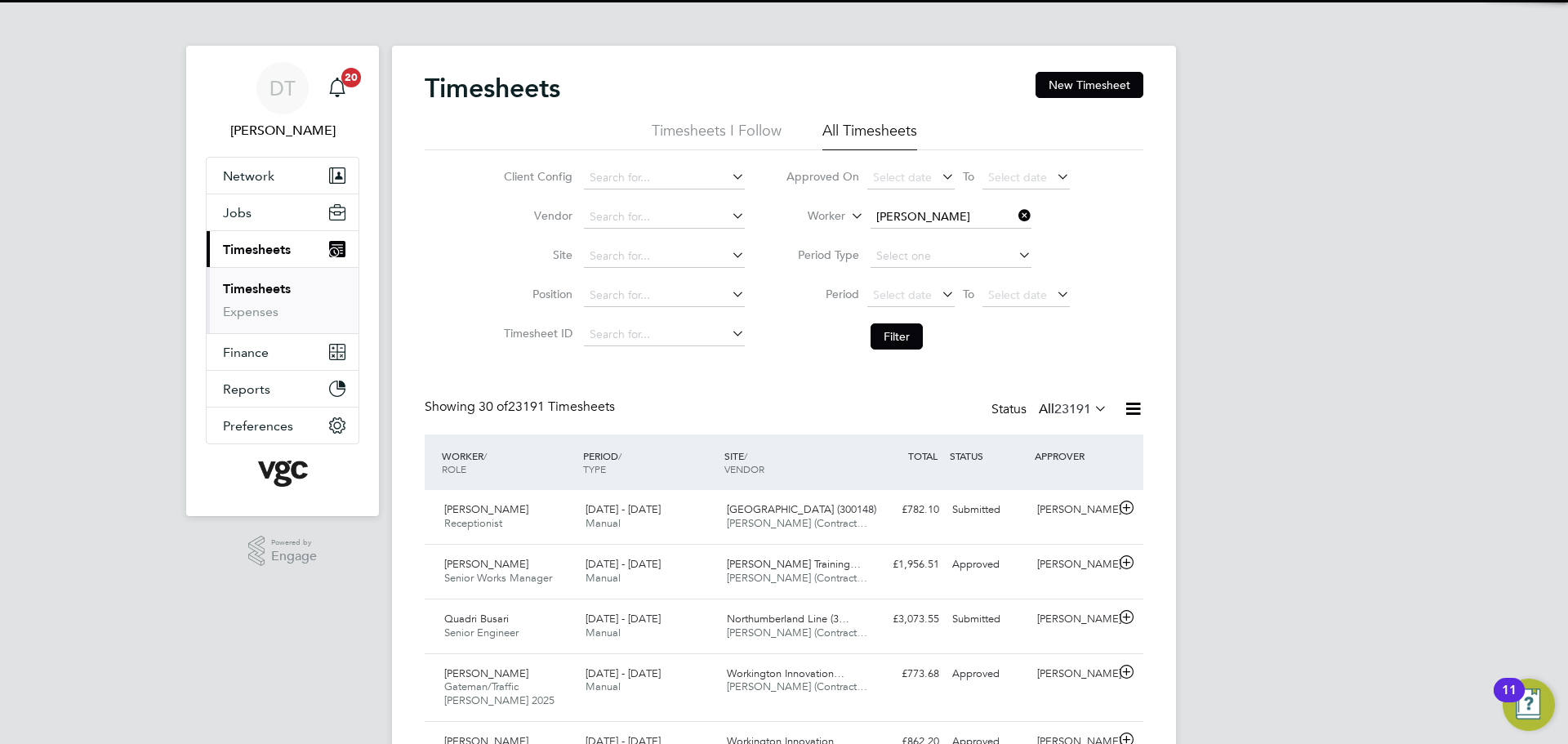
drag, startPoint x: 927, startPoint y: 237, endPoint x: 928, endPoint y: 334, distance: 97.0
click at [927, 236] on li "[PERSON_NAME]" at bounding box center [970, 240] width 202 height 22
type input "[PERSON_NAME]"
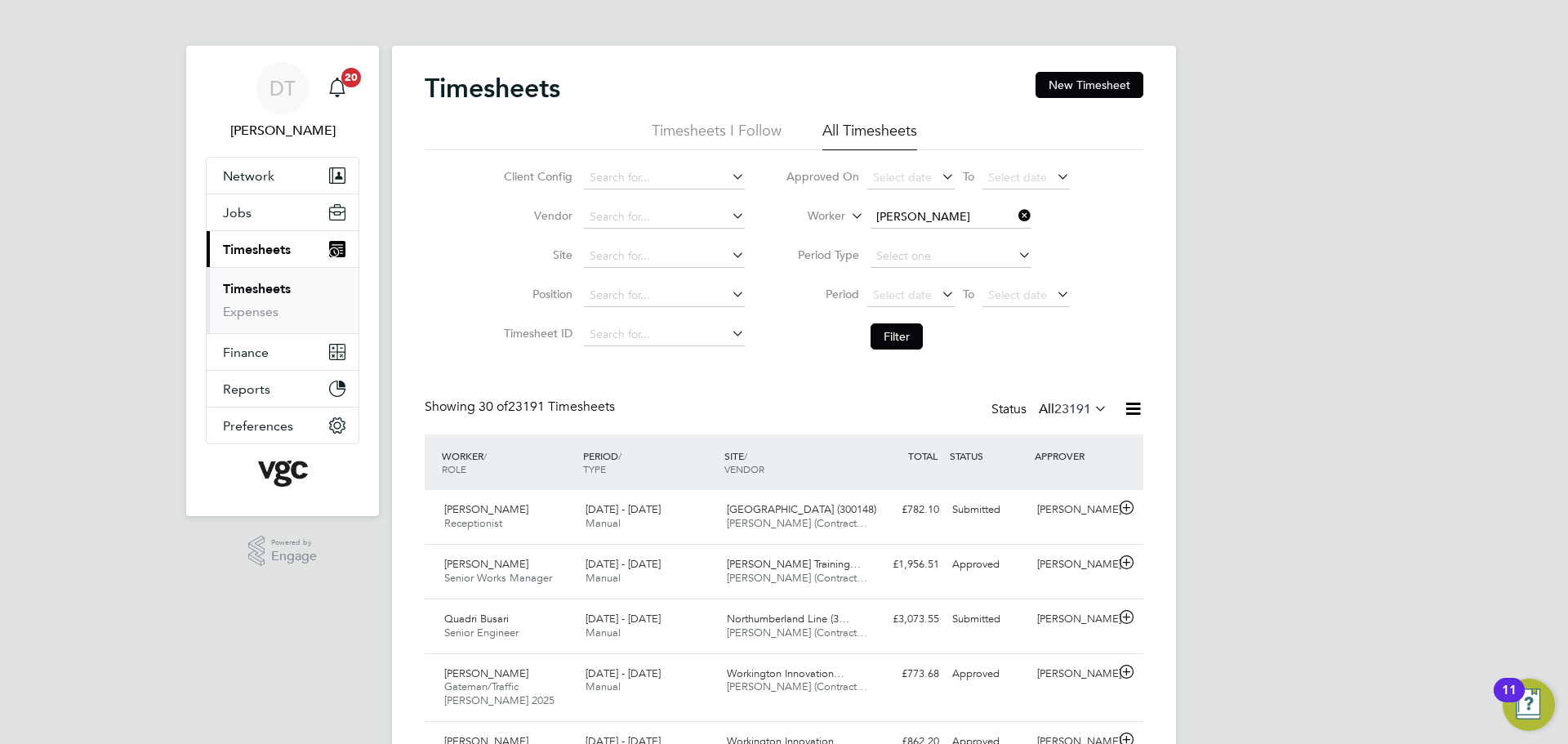
click at [905, 356] on li "Filter" at bounding box center [928, 336] width 325 height 43
click at [902, 328] on button "Filter" at bounding box center [897, 336] width 52 height 26
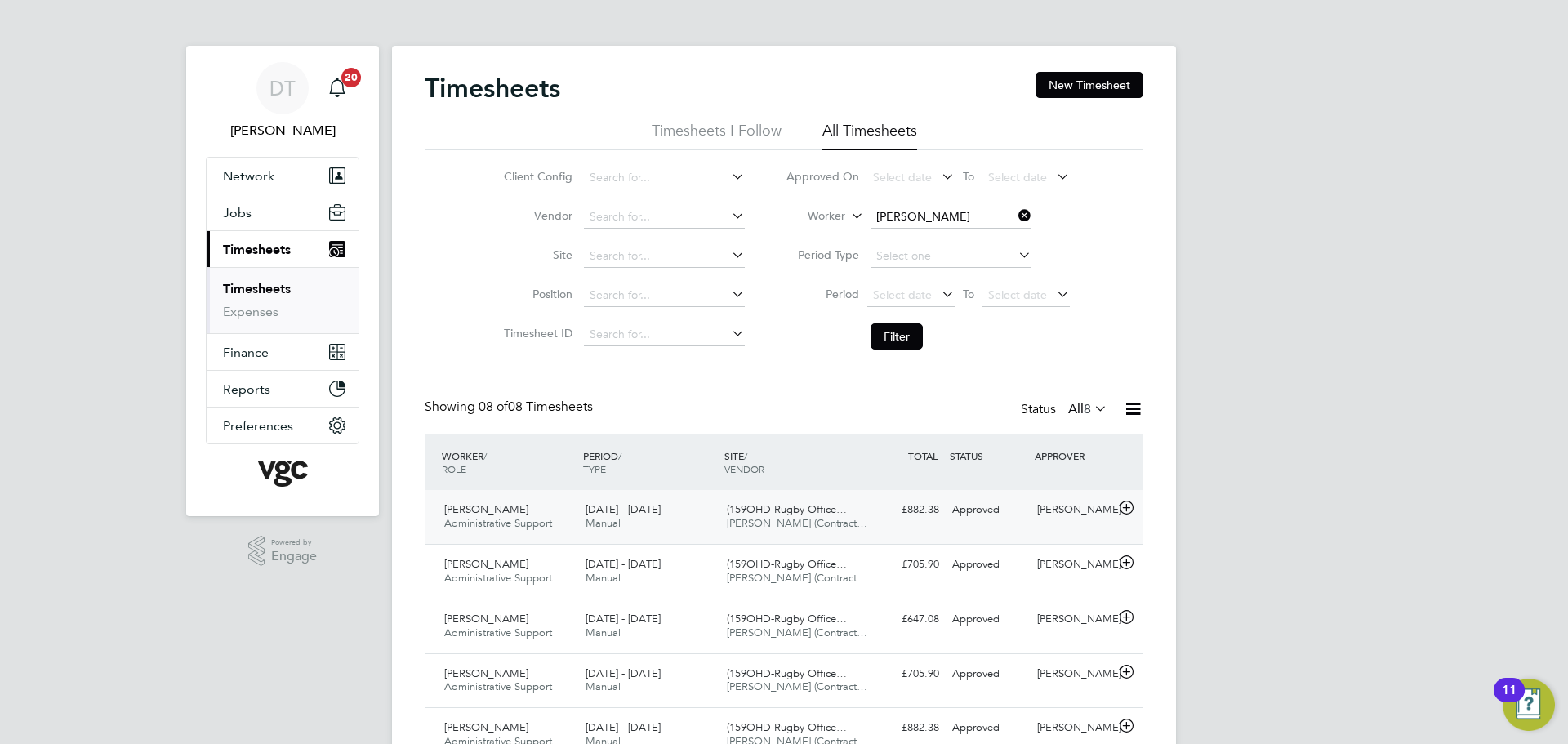
drag, startPoint x: 887, startPoint y: 531, endPoint x: 891, endPoint y: 524, distance: 8.1
click at [888, 526] on div "[PERSON_NAME] Administrative Support [DATE] - [DATE] [DATE] - [DATE] Manual (15…" at bounding box center [784, 517] width 719 height 54
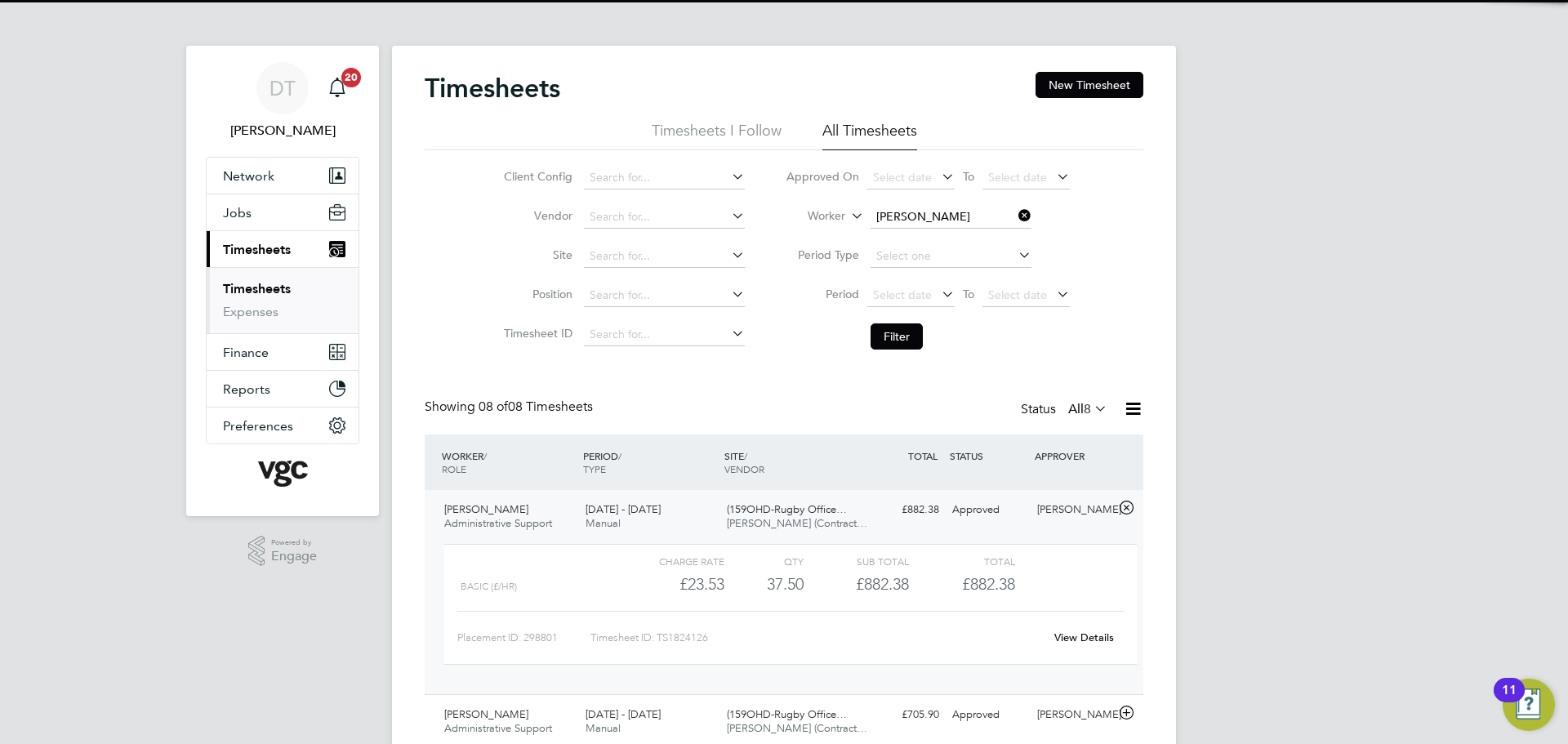
click at [872, 510] on div "£882.38 Approved" at bounding box center [903, 510] width 85 height 27
